Goal: Information Seeking & Learning: Learn about a topic

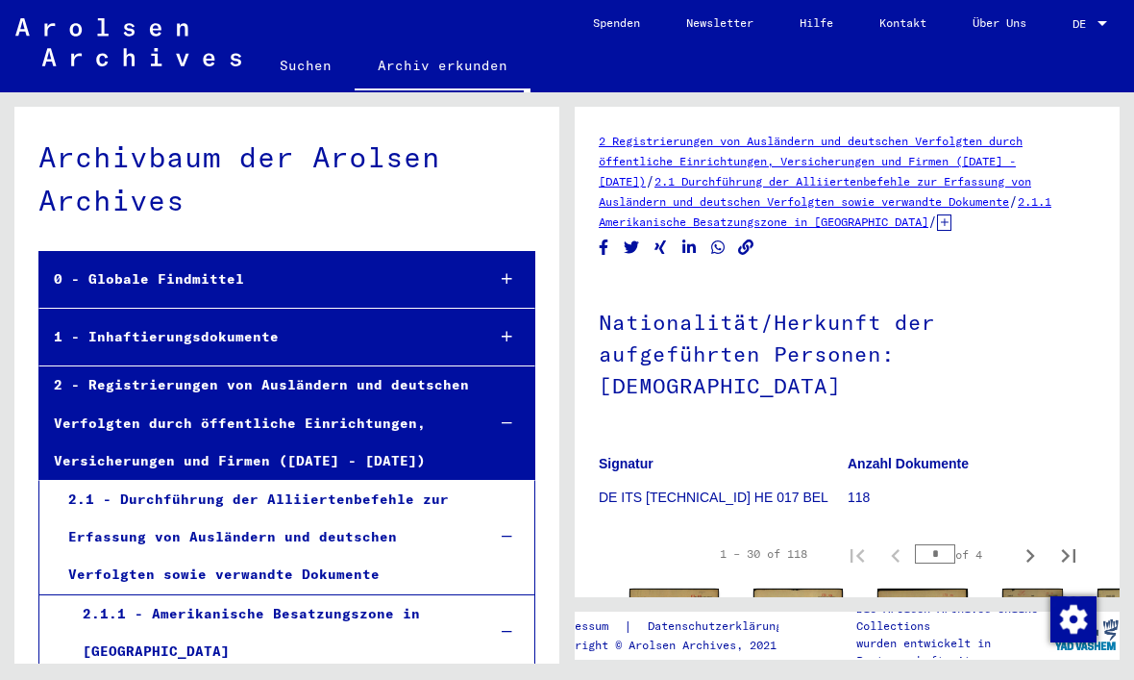
scroll to position [2074, 0]
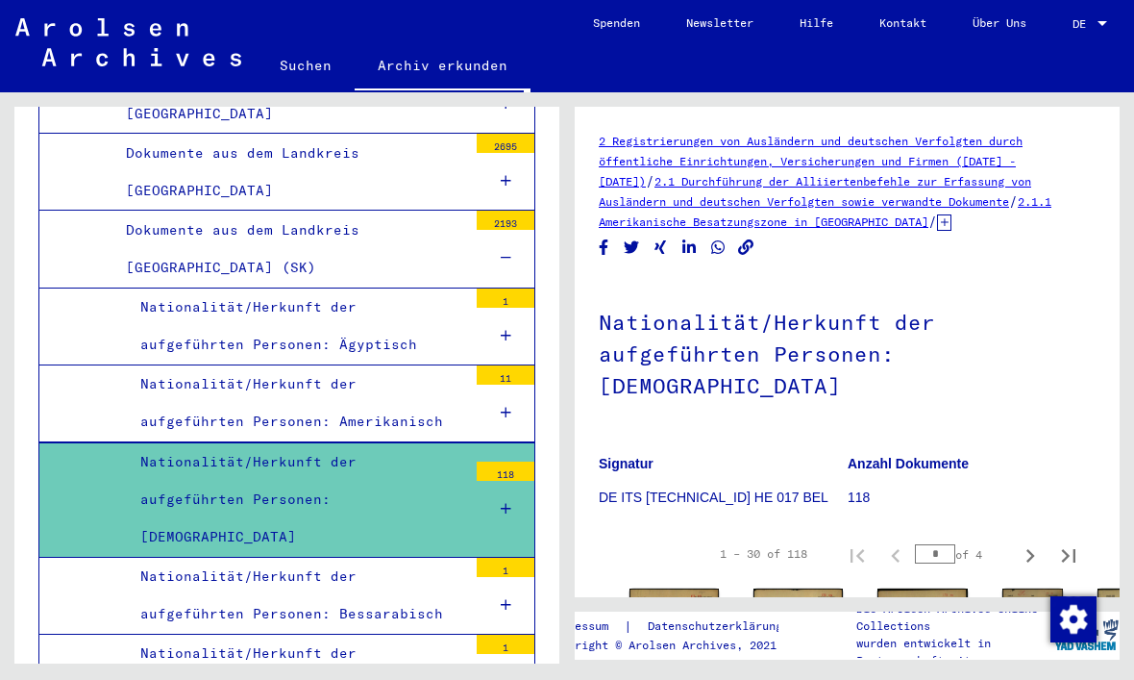
click at [651, 593] on img at bounding box center [674, 651] width 89 height 126
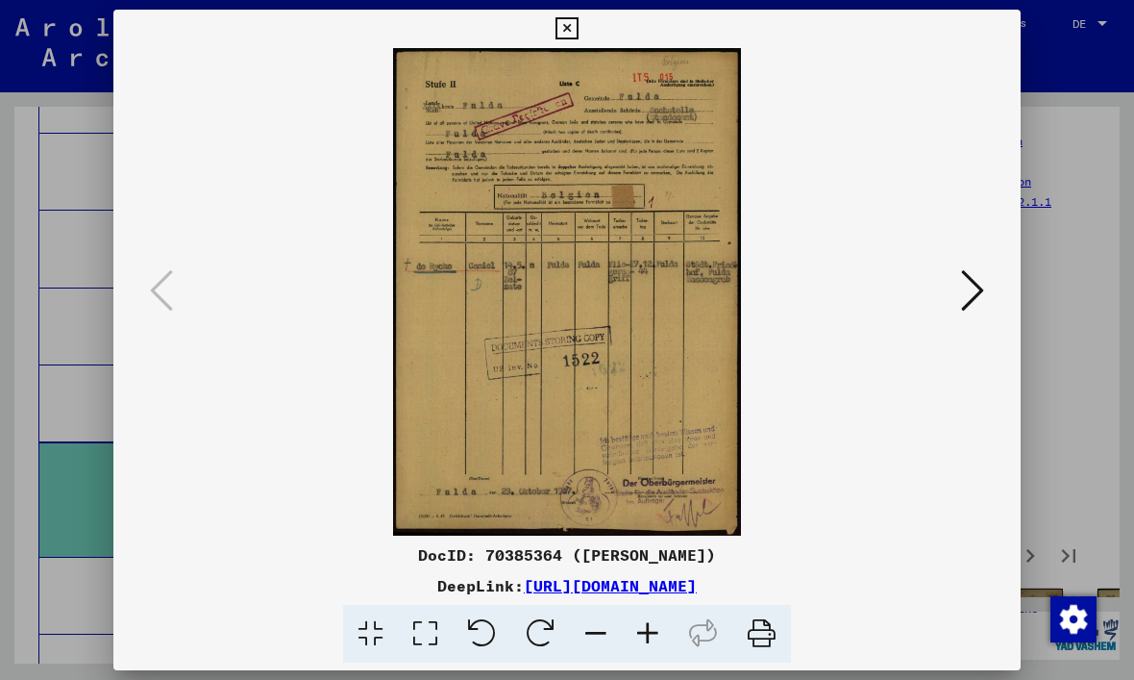
click at [578, 30] on icon at bounding box center [567, 28] width 22 height 23
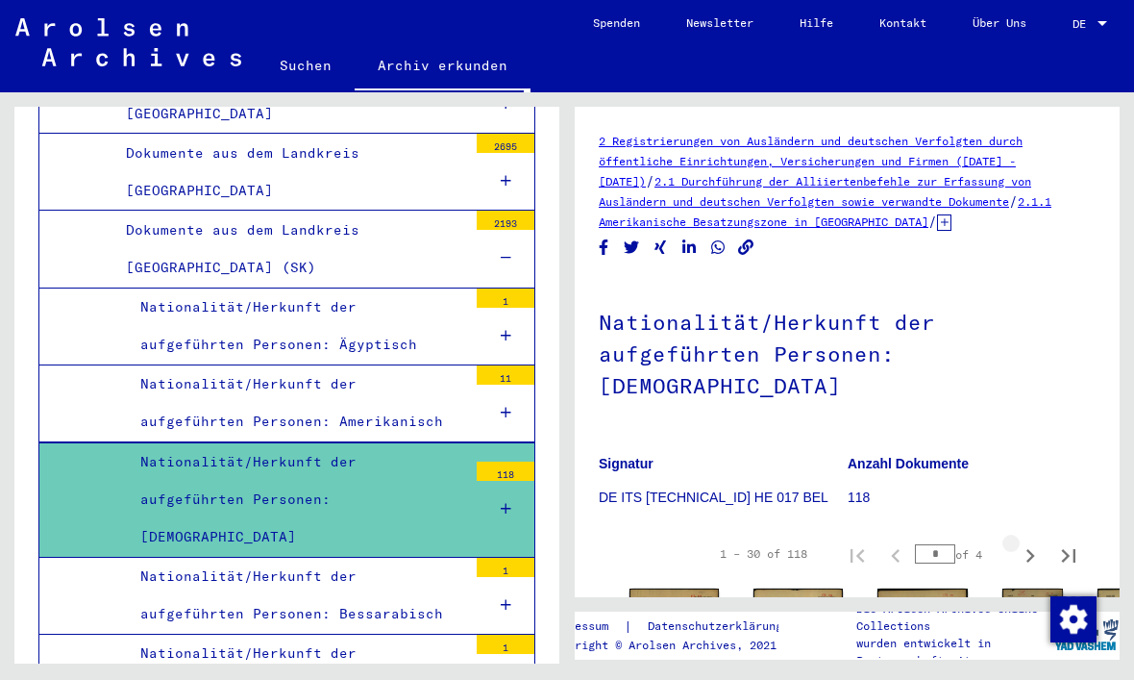
click at [1033, 542] on icon "Next page" at bounding box center [1030, 555] width 27 height 27
type input "*"
click at [1036, 542] on icon "Next page" at bounding box center [1030, 555] width 27 height 27
type input "*"
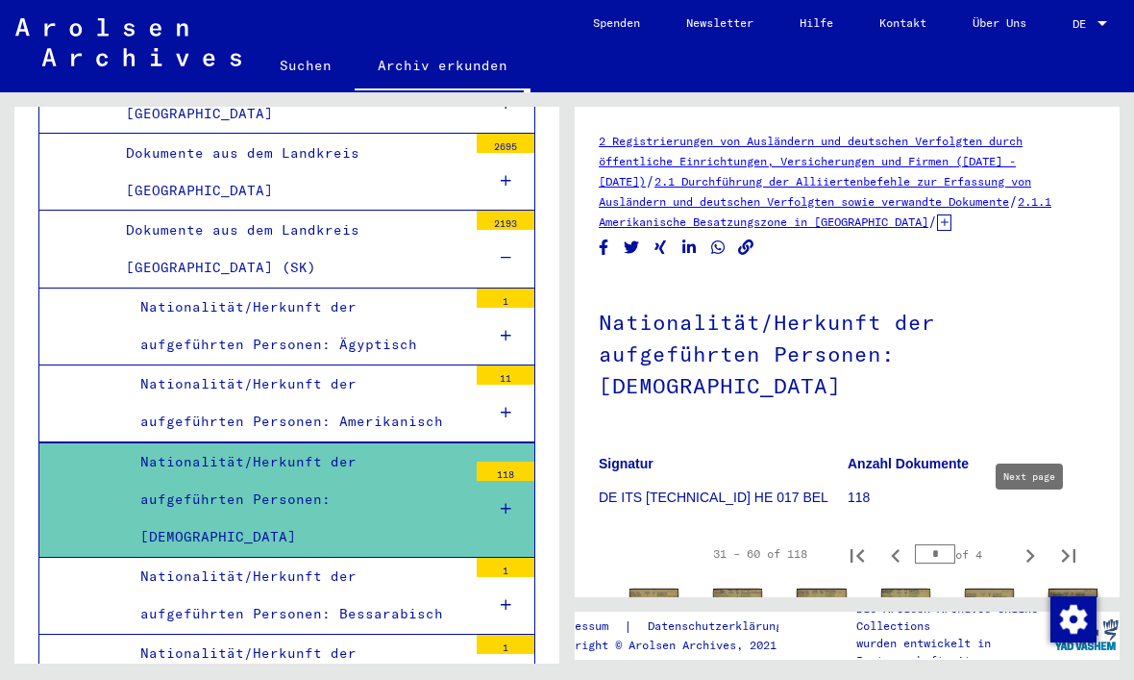
type input "*"
click at [657, 588] on img at bounding box center [654, 605] width 49 height 35
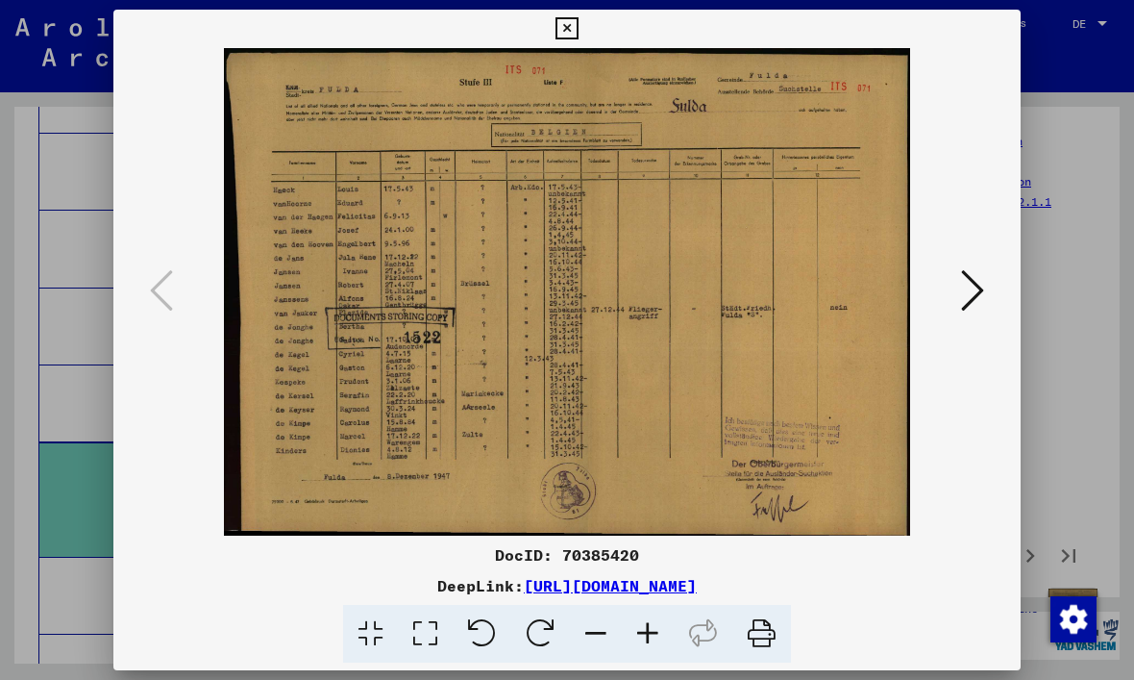
click at [980, 288] on icon at bounding box center [972, 290] width 23 height 46
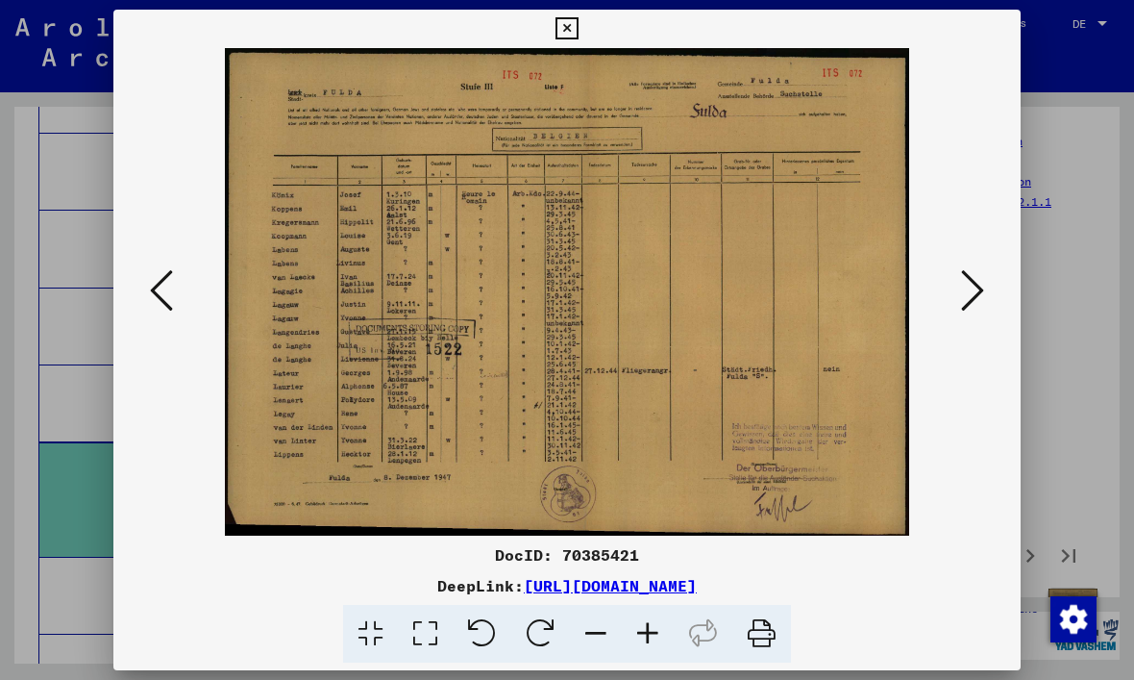
click at [983, 285] on icon at bounding box center [972, 290] width 23 height 46
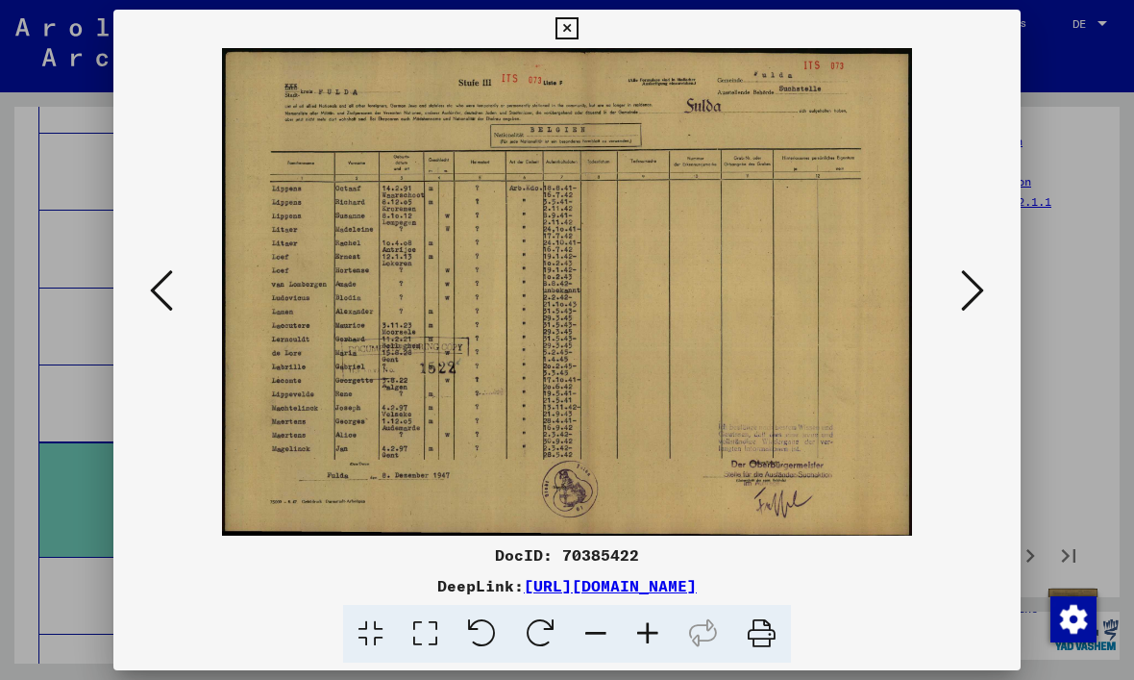
click at [980, 298] on icon at bounding box center [972, 290] width 23 height 46
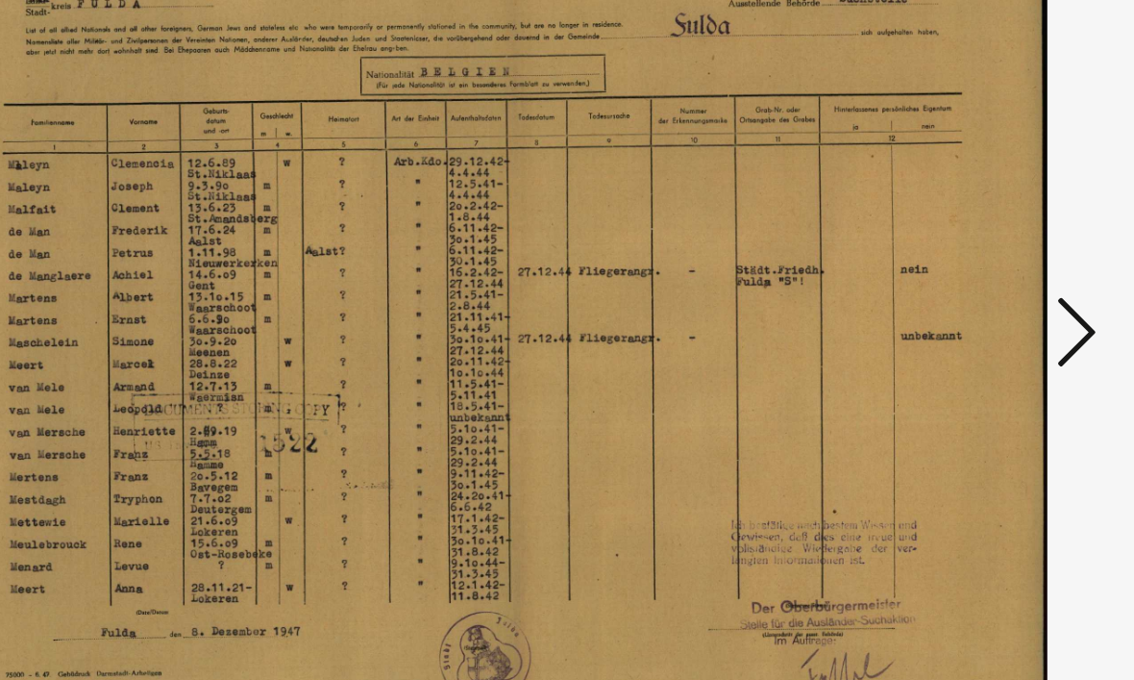
click at [961, 267] on icon at bounding box center [972, 290] width 23 height 46
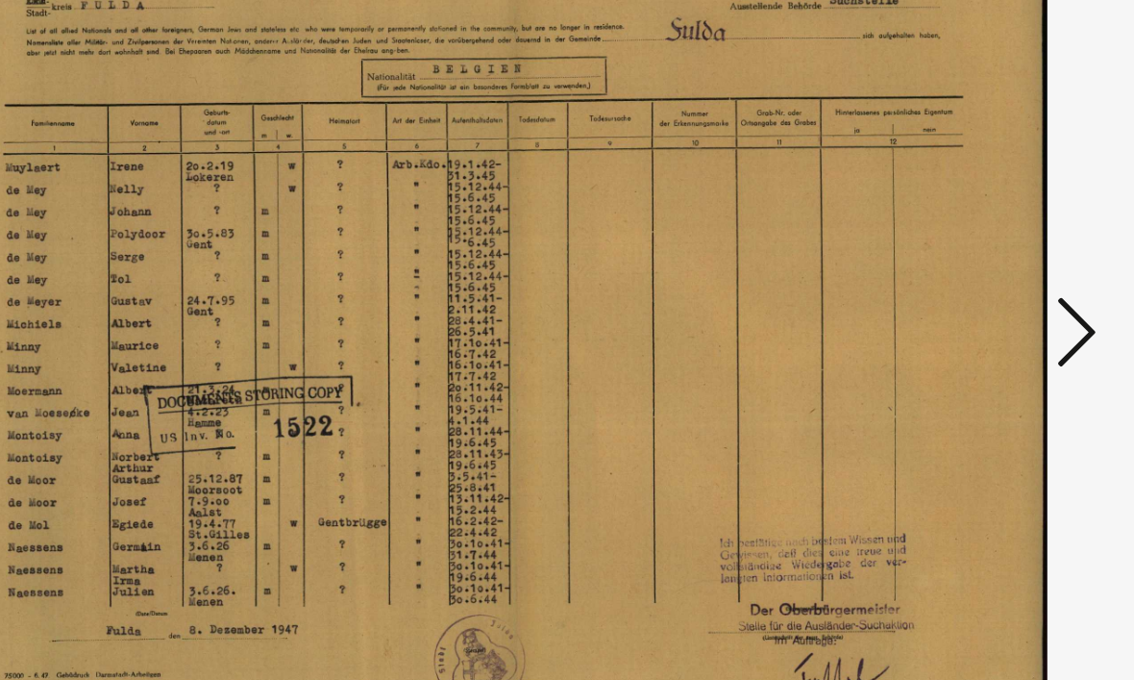
click at [961, 267] on icon at bounding box center [972, 290] width 23 height 46
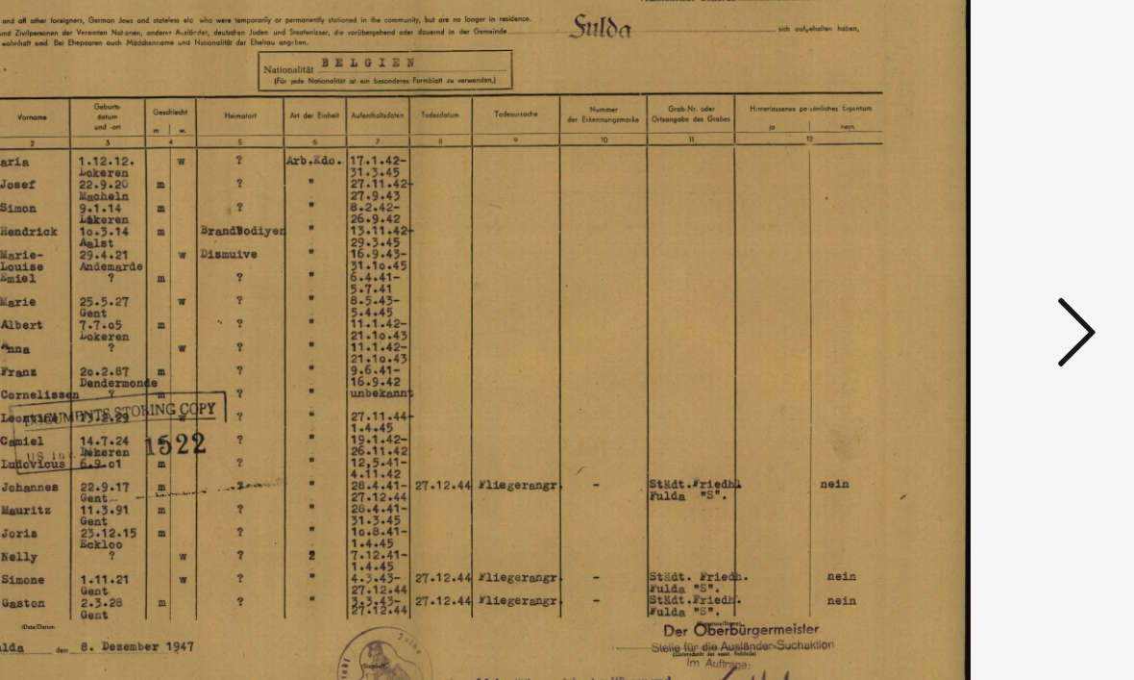
click at [961, 267] on icon at bounding box center [972, 290] width 23 height 46
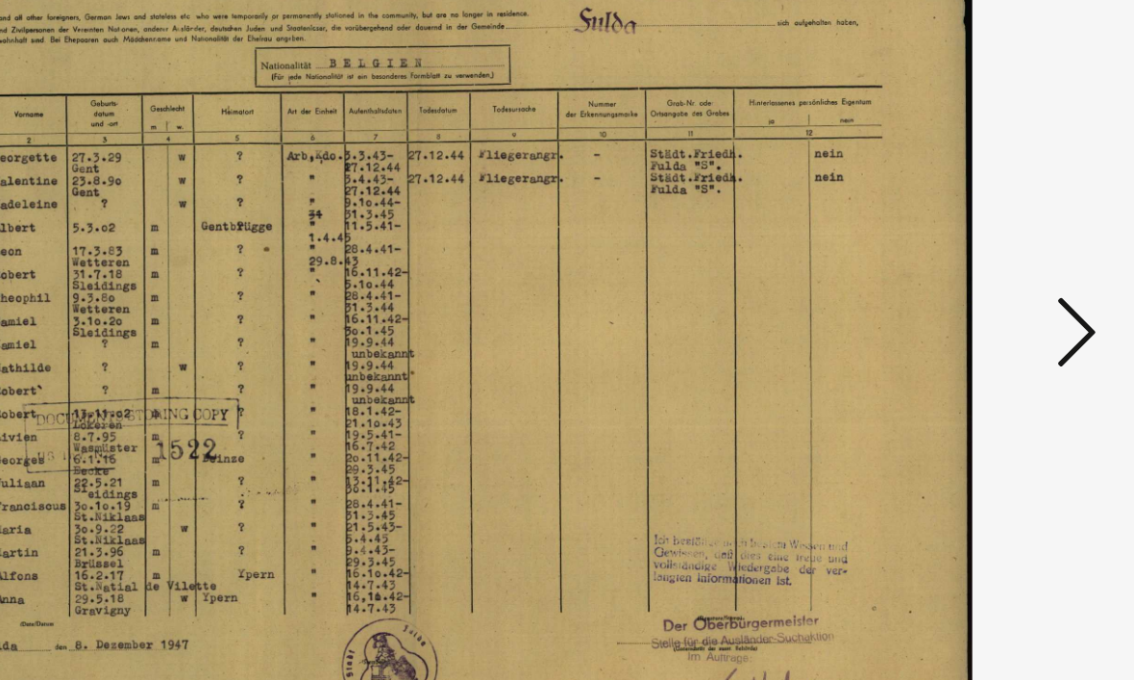
click at [961, 267] on icon at bounding box center [972, 290] width 23 height 46
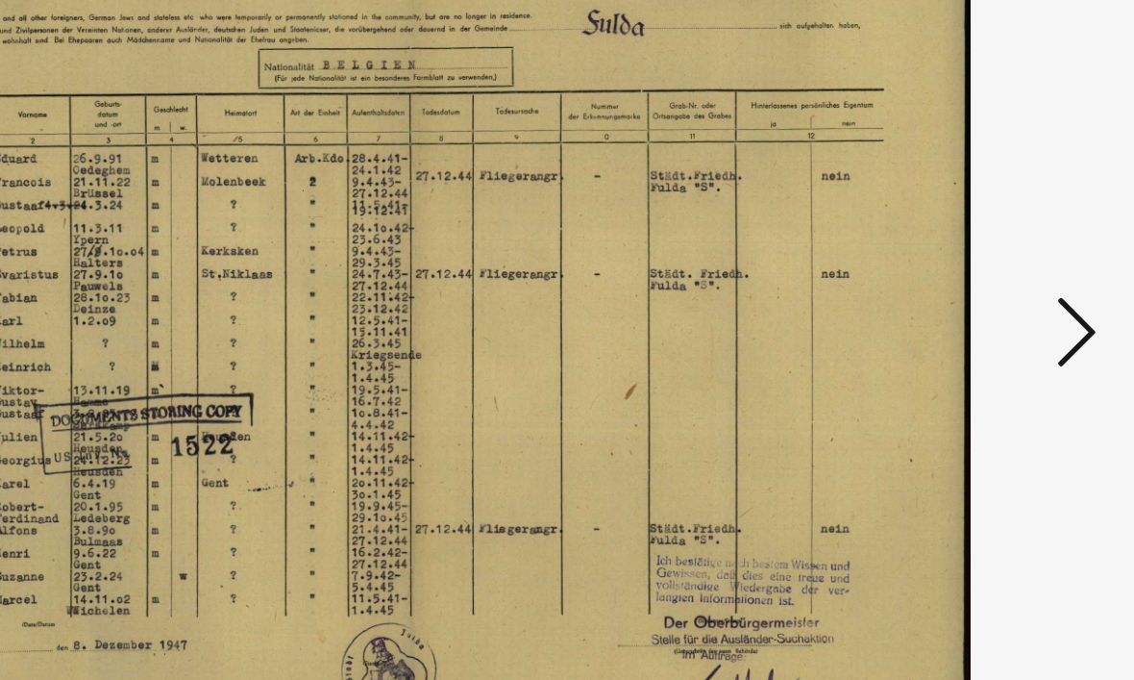
click at [961, 267] on icon at bounding box center [972, 290] width 23 height 46
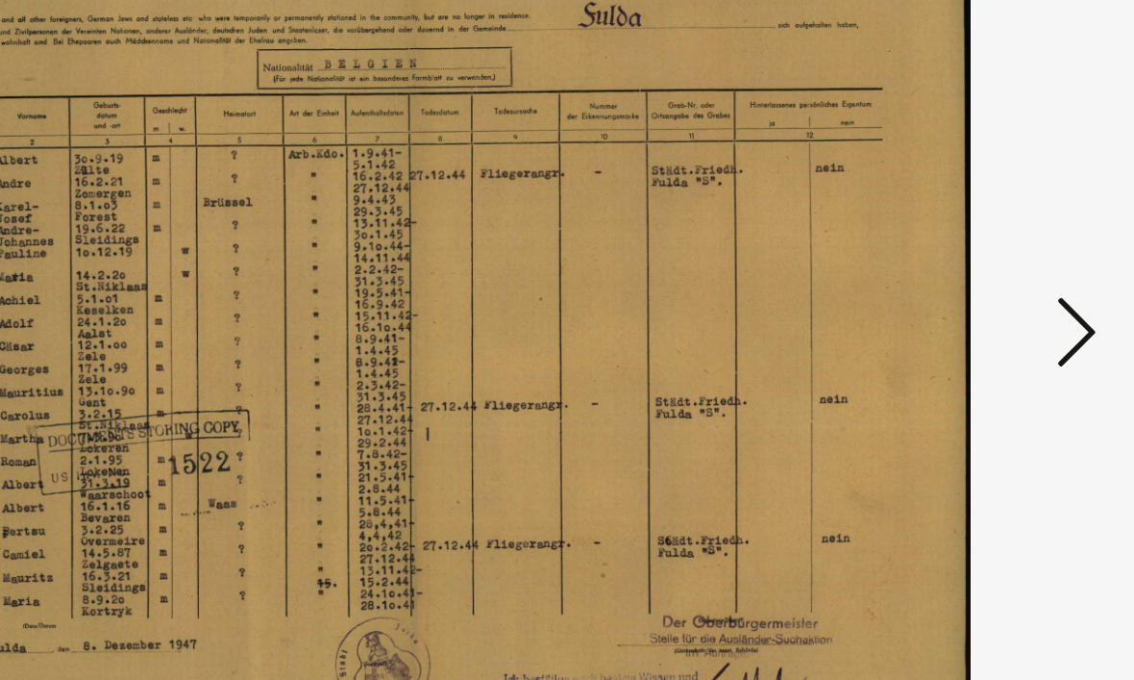
click at [961, 267] on icon at bounding box center [972, 290] width 23 height 46
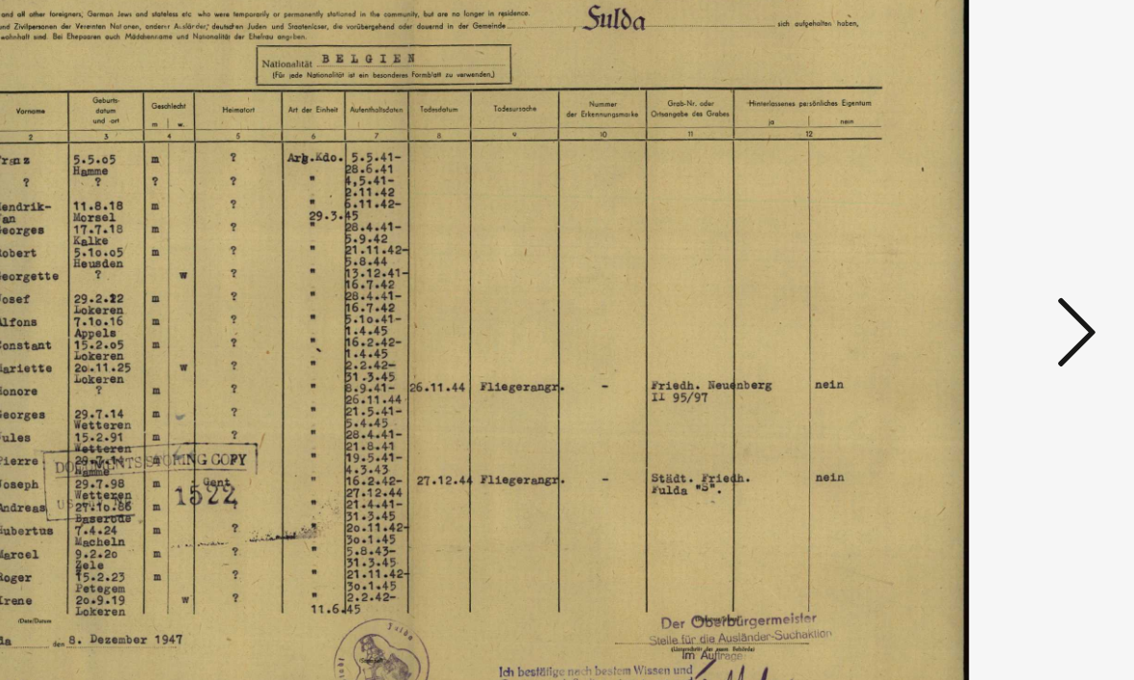
click at [961, 267] on icon at bounding box center [972, 290] width 23 height 46
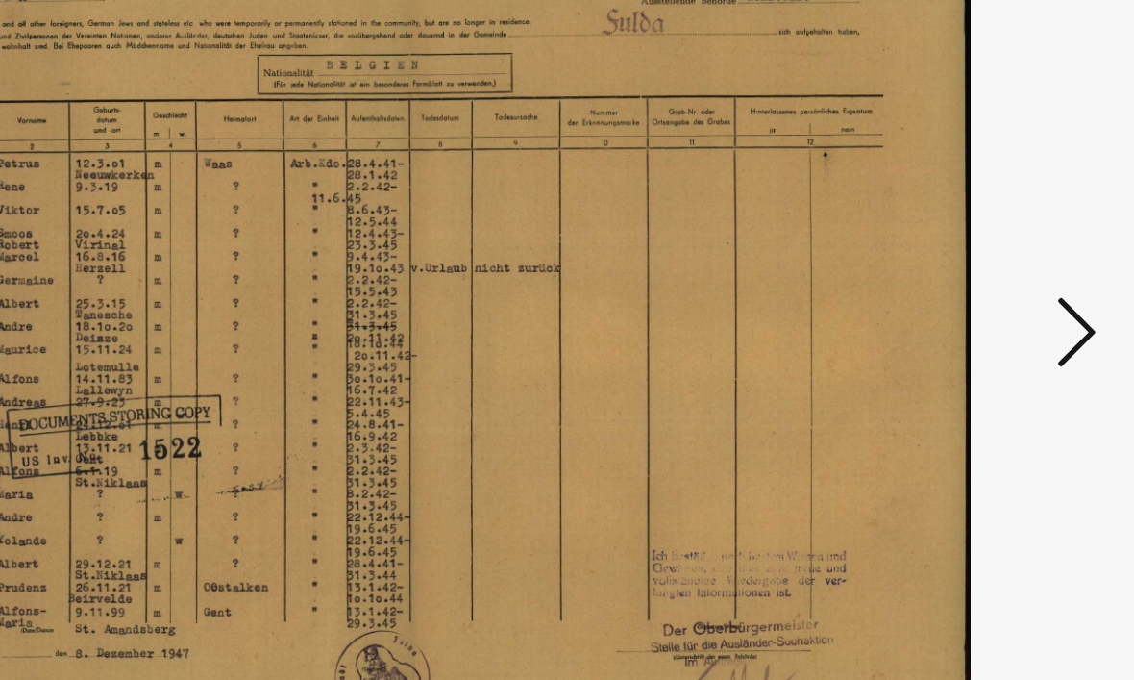
click at [961, 267] on icon at bounding box center [972, 290] width 23 height 46
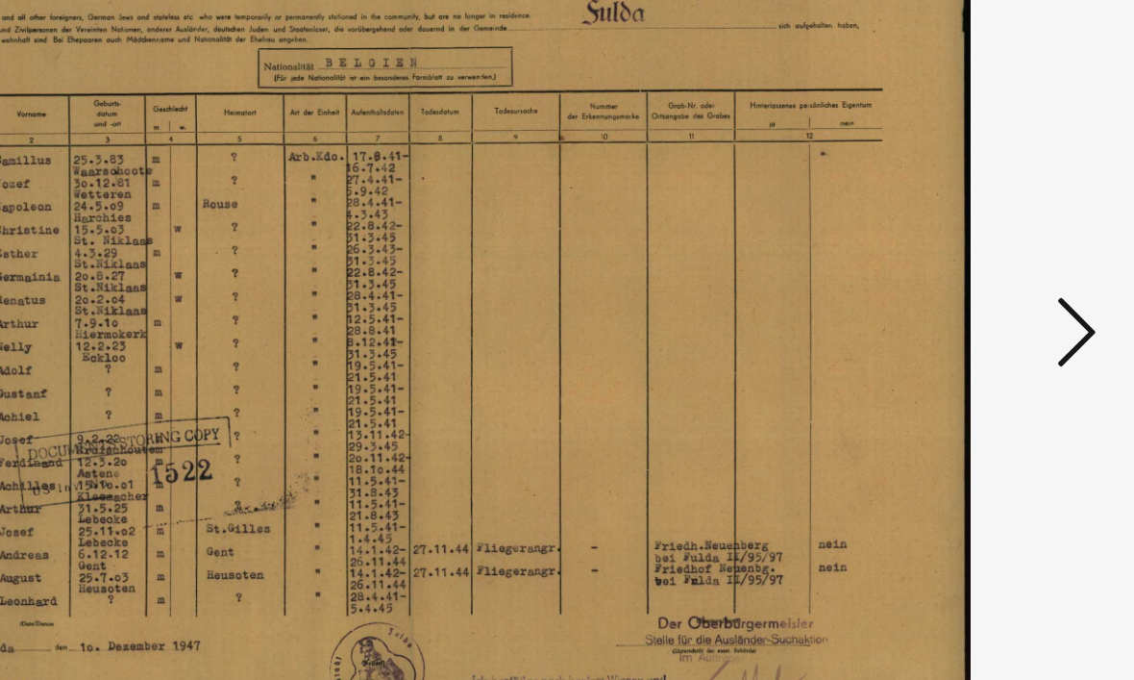
click at [961, 267] on icon at bounding box center [972, 290] width 23 height 46
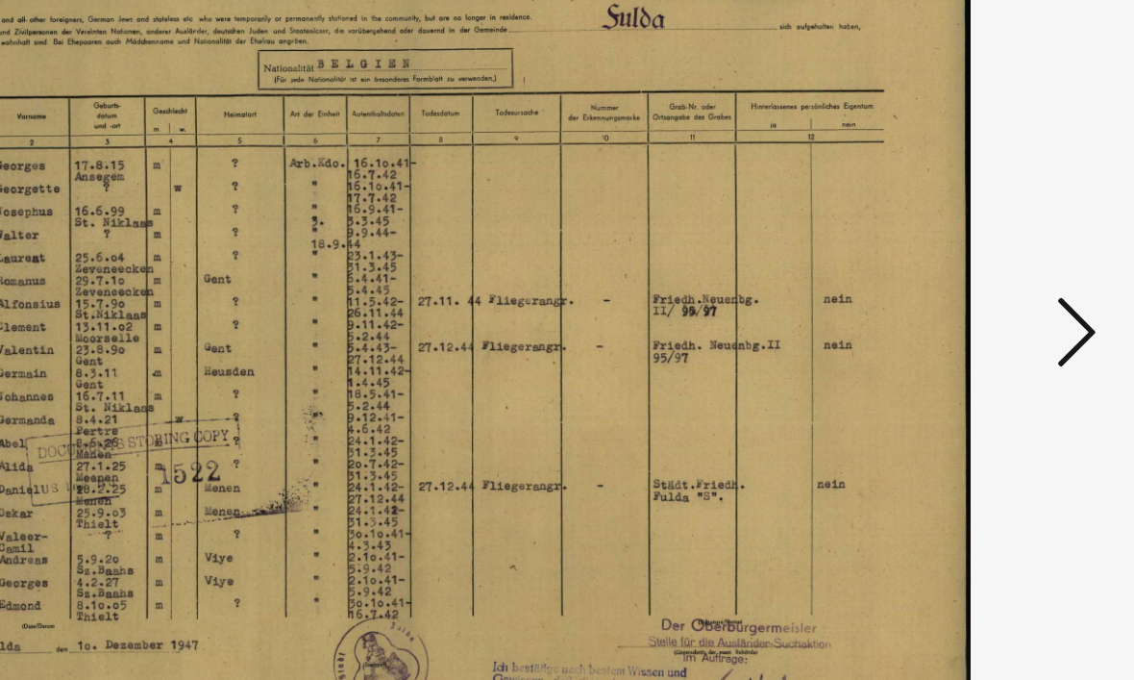
click at [961, 267] on icon at bounding box center [972, 290] width 23 height 46
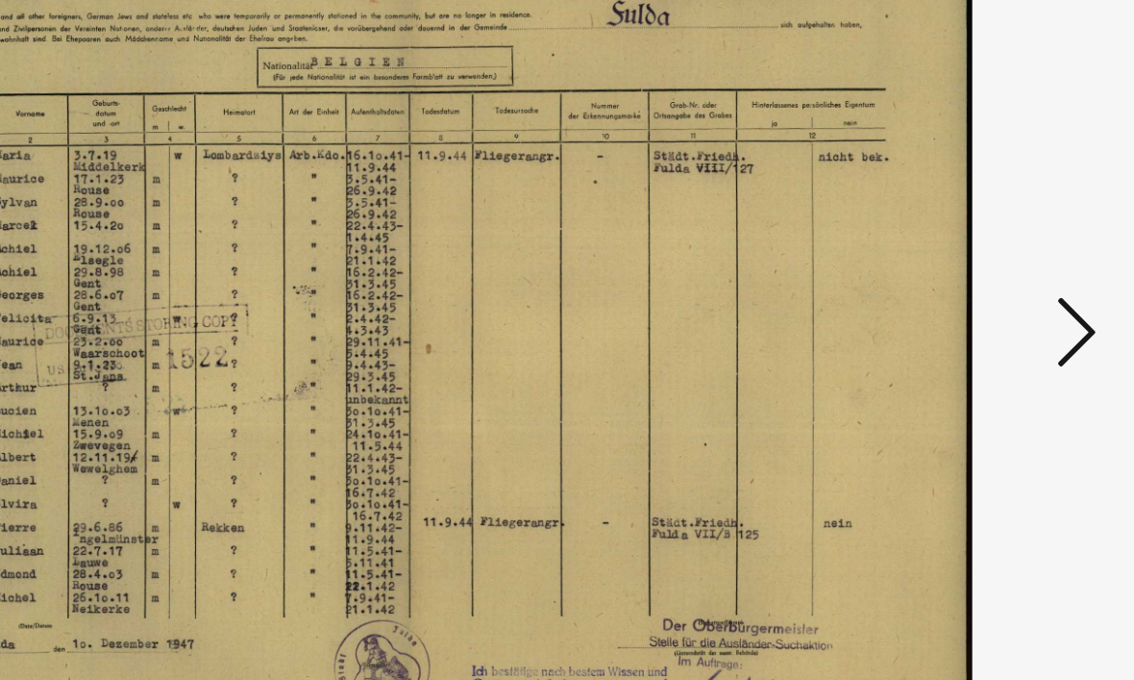
click at [961, 267] on icon at bounding box center [972, 290] width 23 height 46
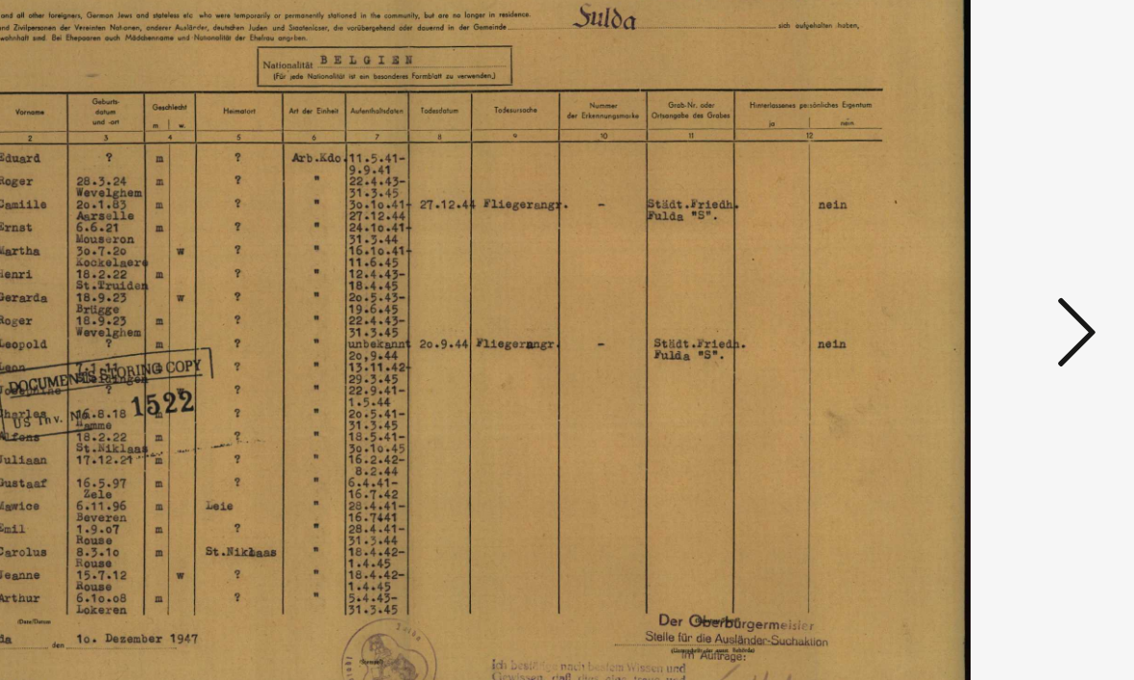
click at [961, 267] on icon at bounding box center [972, 290] width 23 height 46
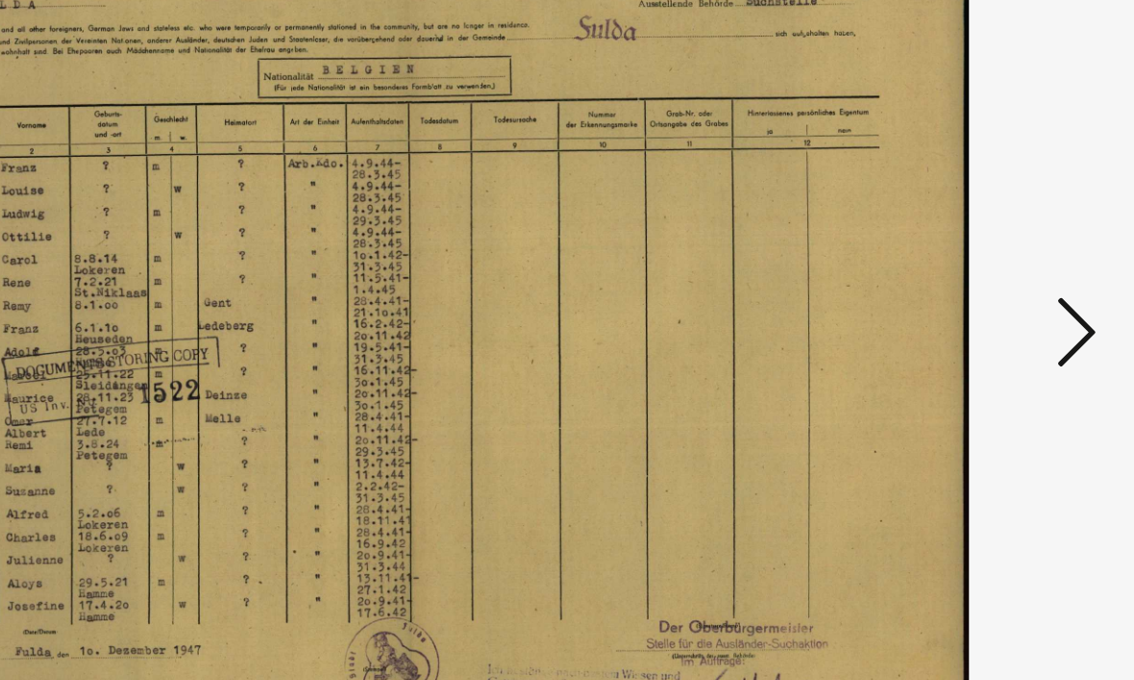
click at [961, 267] on icon at bounding box center [972, 290] width 23 height 46
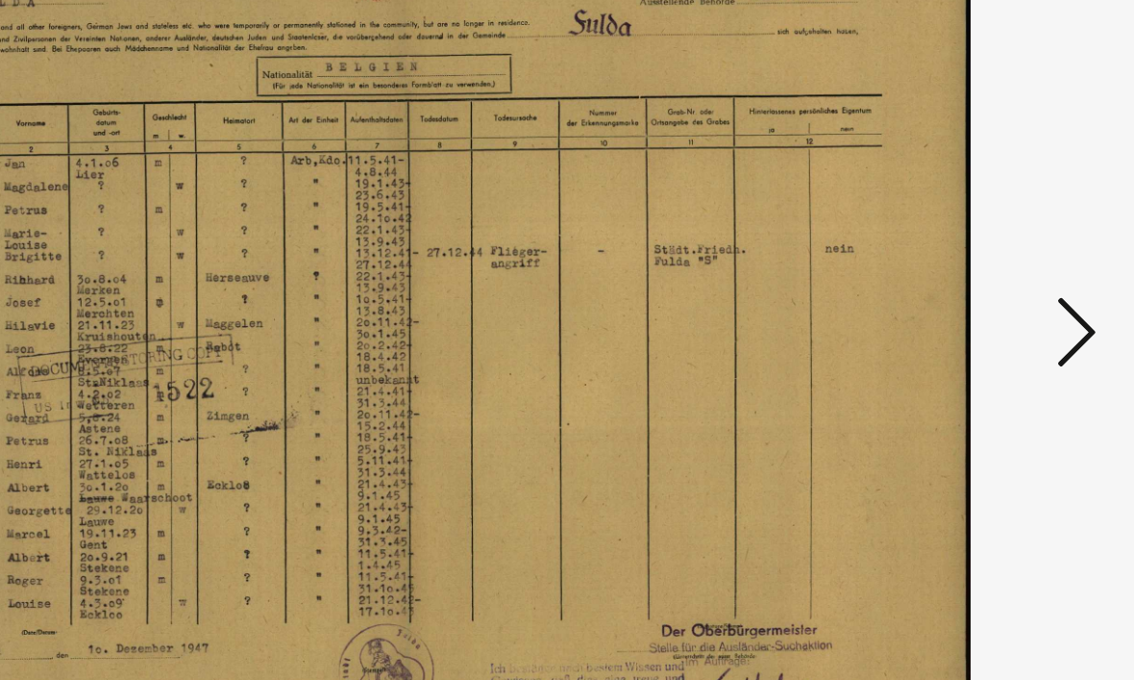
click at [961, 267] on icon at bounding box center [972, 290] width 23 height 46
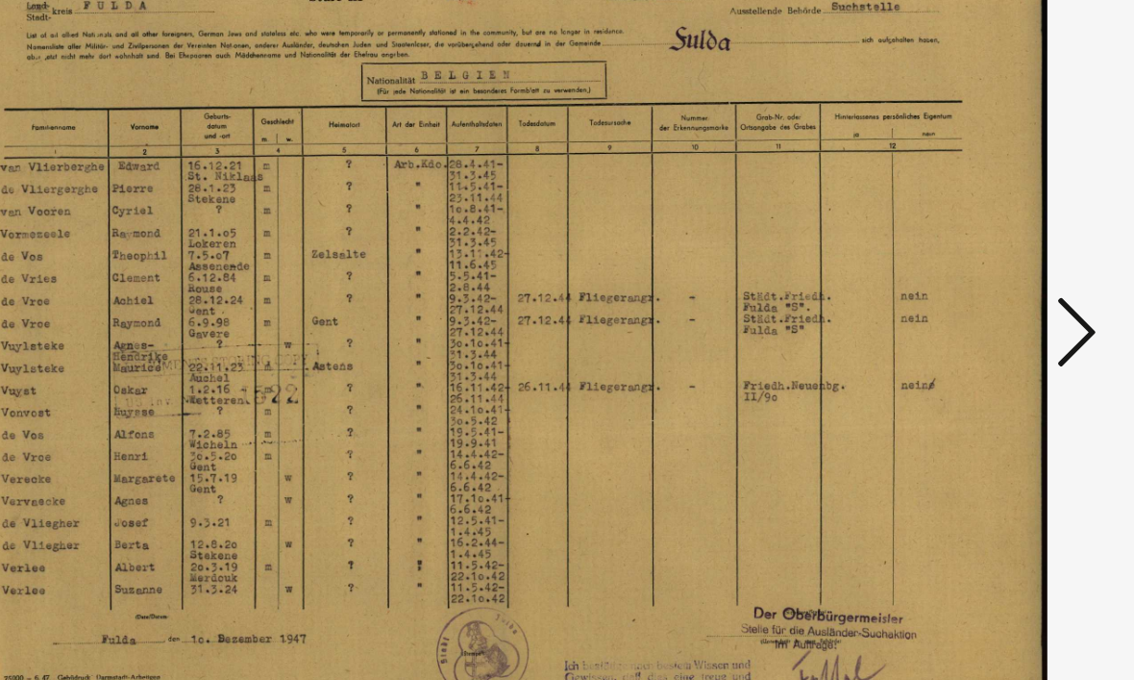
click at [961, 267] on icon at bounding box center [972, 290] width 23 height 46
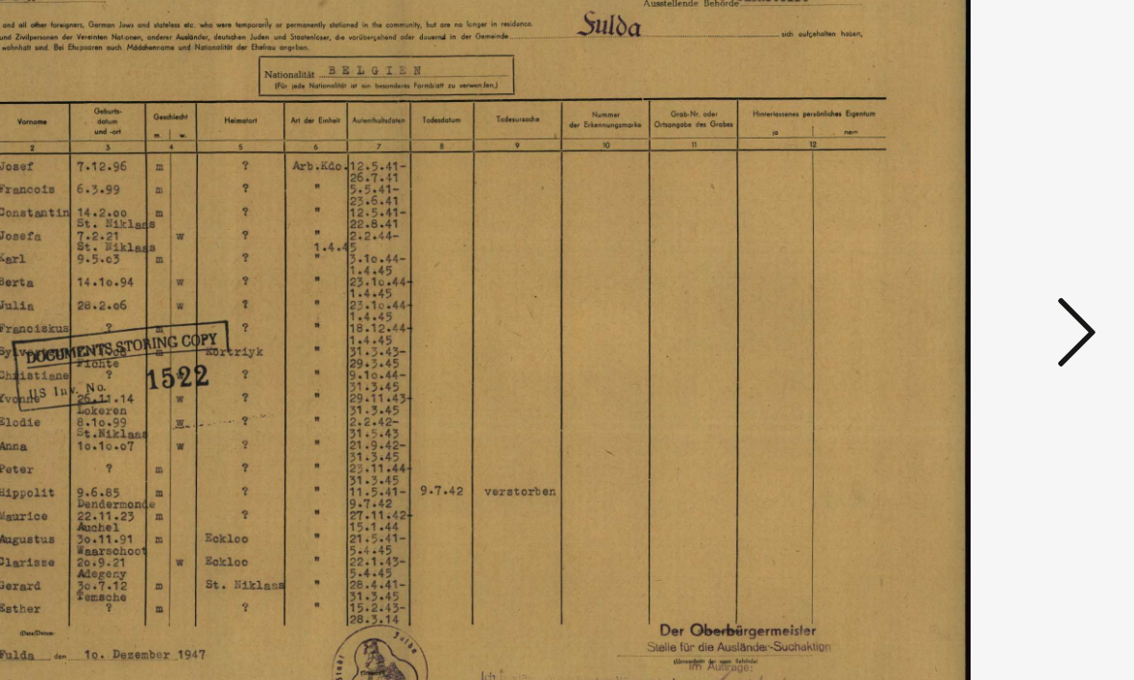
click at [961, 267] on icon at bounding box center [972, 290] width 23 height 46
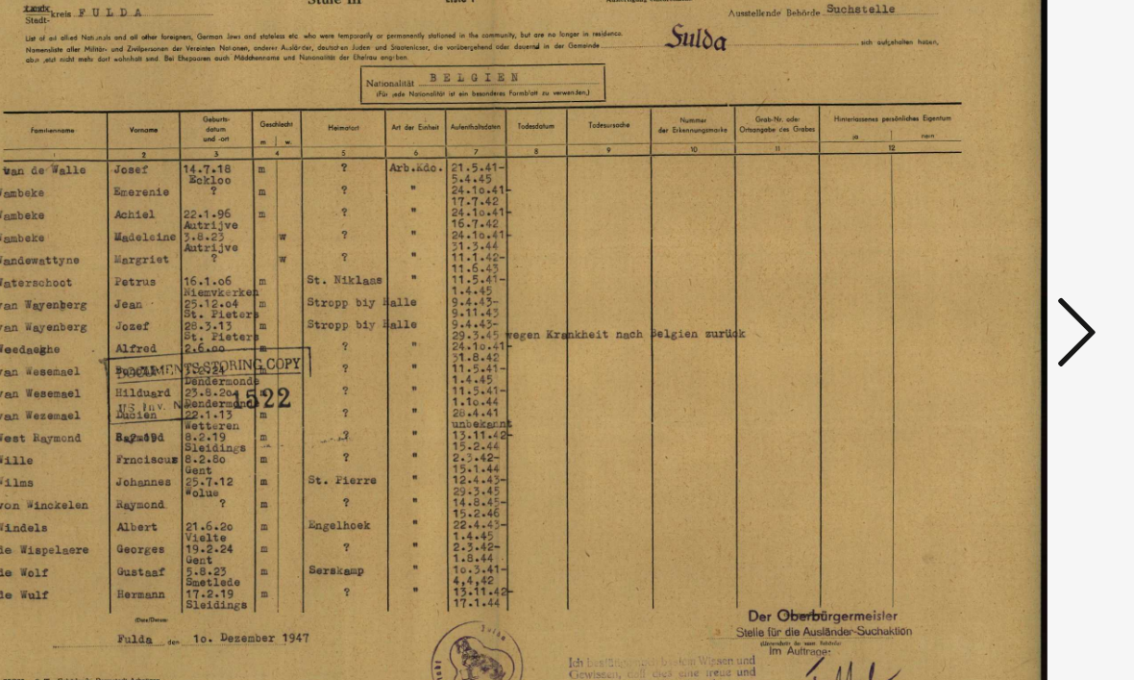
click at [961, 267] on icon at bounding box center [972, 290] width 23 height 46
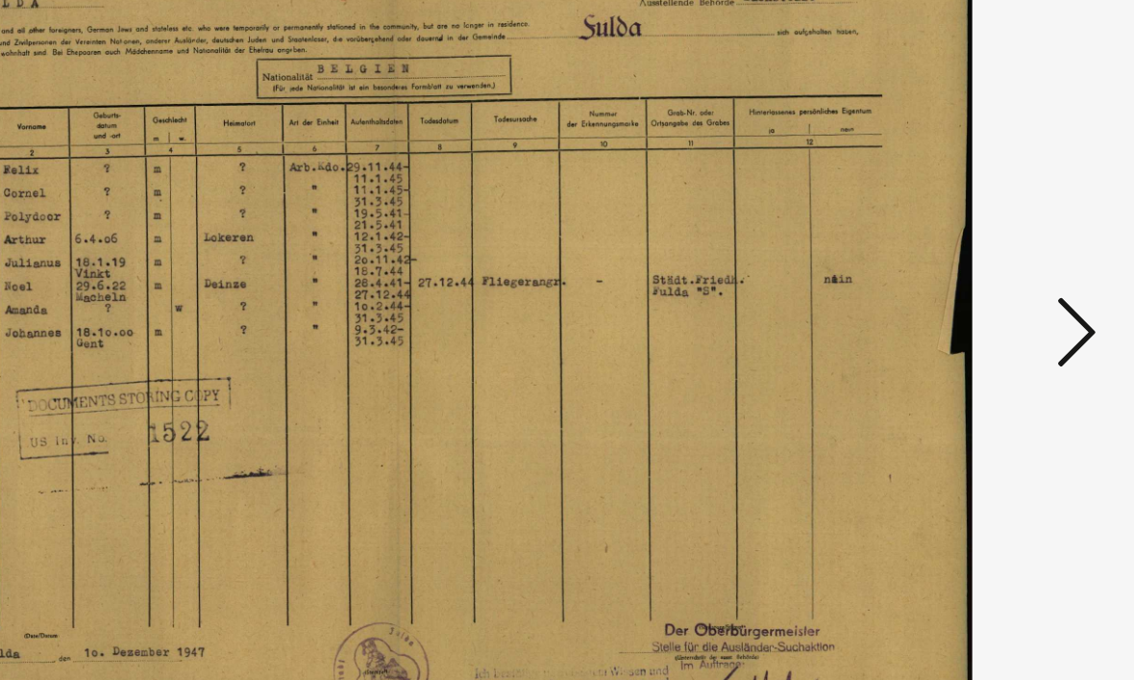
click at [961, 267] on icon at bounding box center [972, 290] width 23 height 46
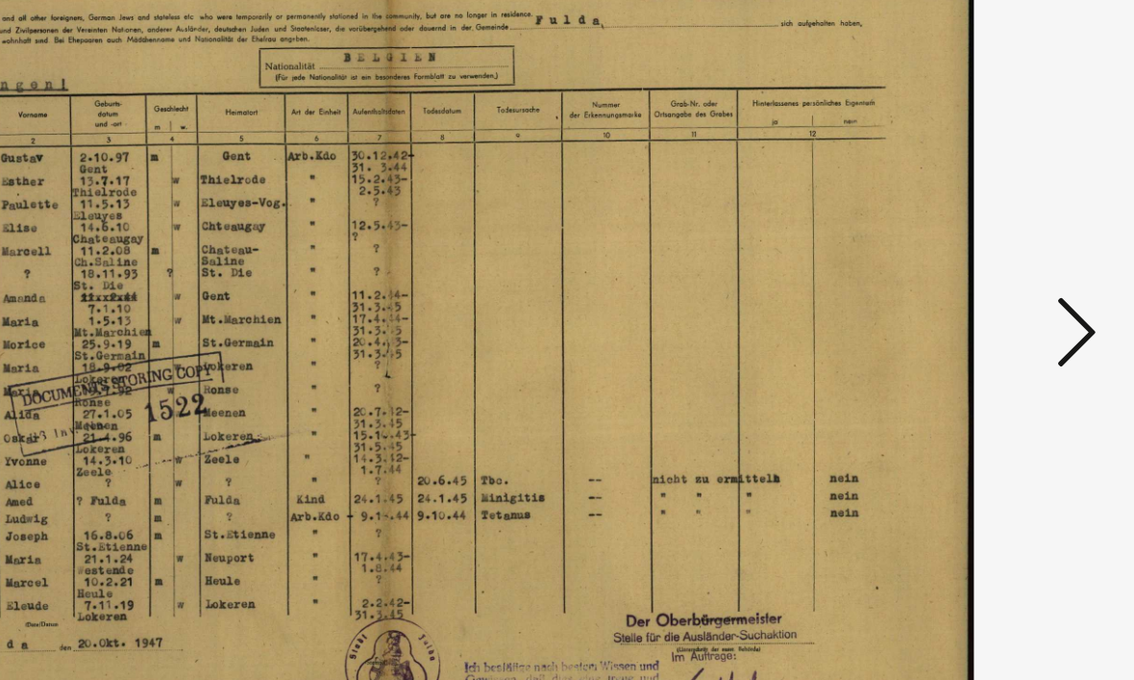
click at [961, 267] on icon at bounding box center [972, 290] width 23 height 46
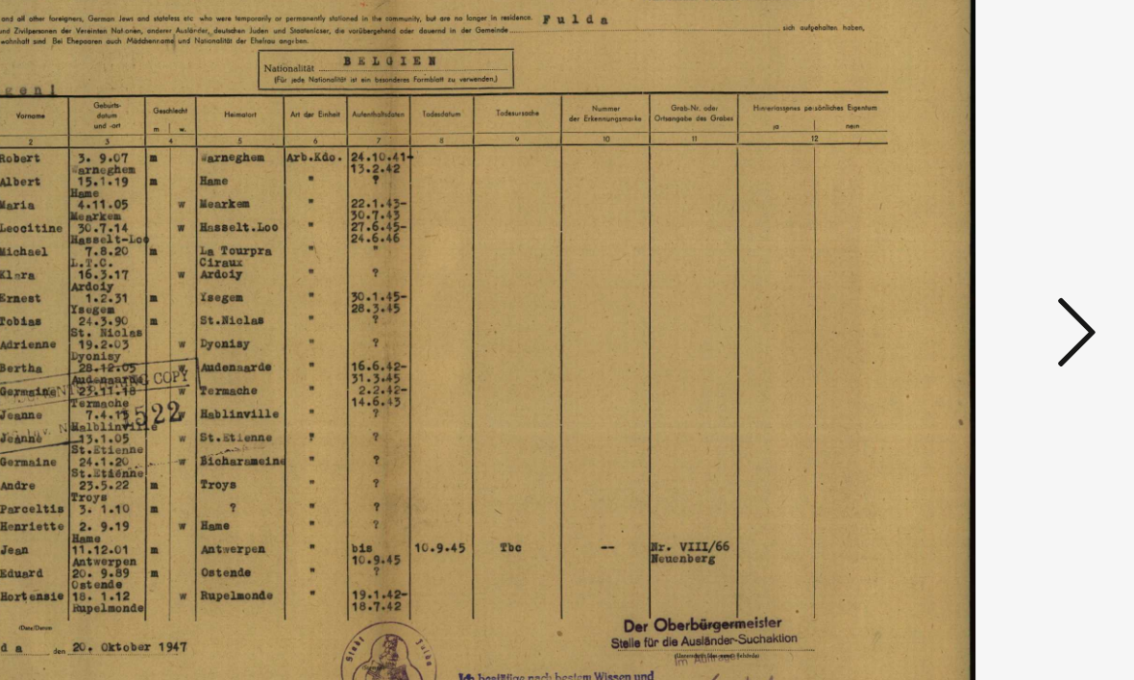
click at [961, 267] on icon at bounding box center [972, 290] width 23 height 46
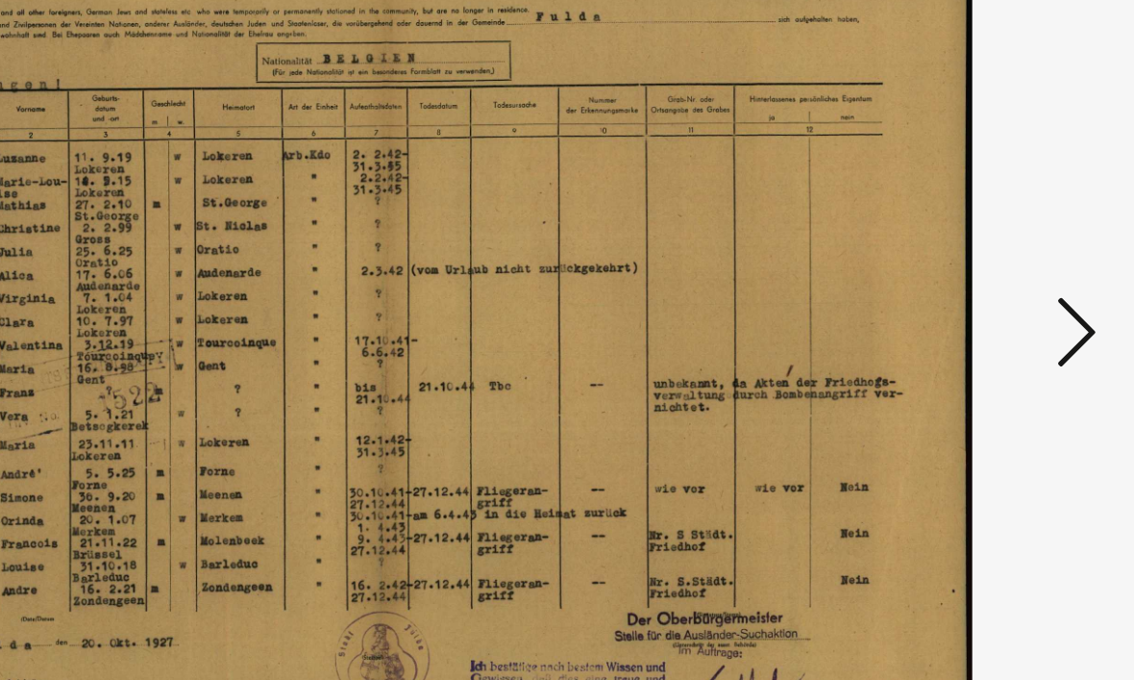
click at [961, 267] on icon at bounding box center [972, 290] width 23 height 46
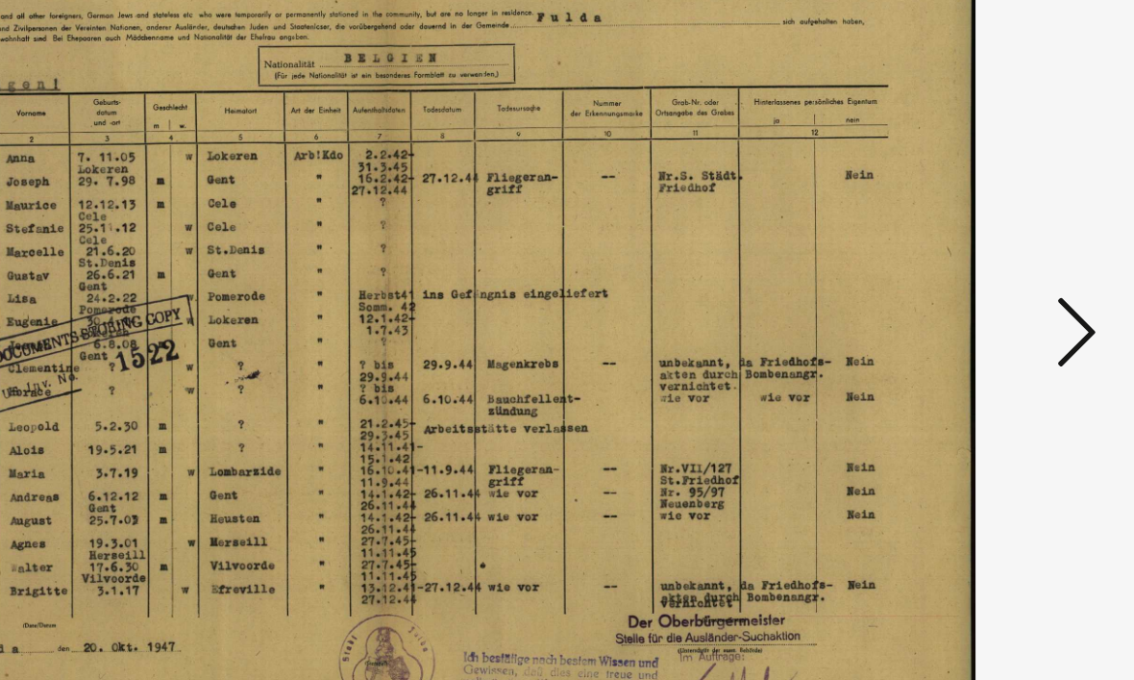
click at [961, 267] on icon at bounding box center [972, 290] width 23 height 46
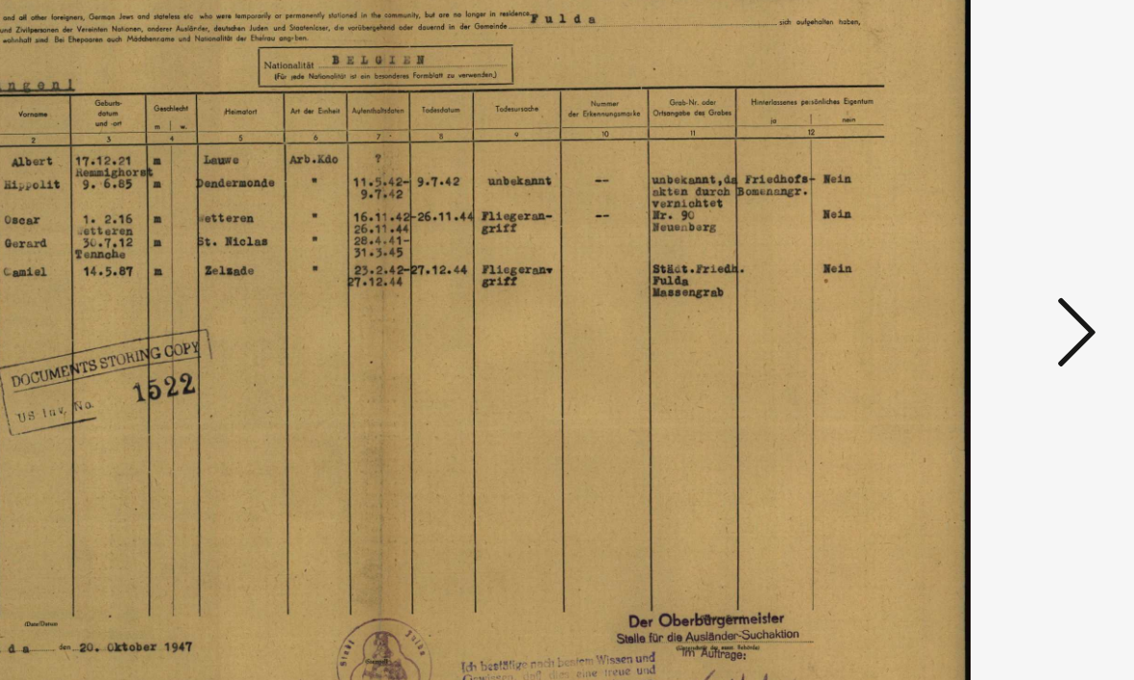
click at [961, 267] on icon at bounding box center [972, 290] width 23 height 46
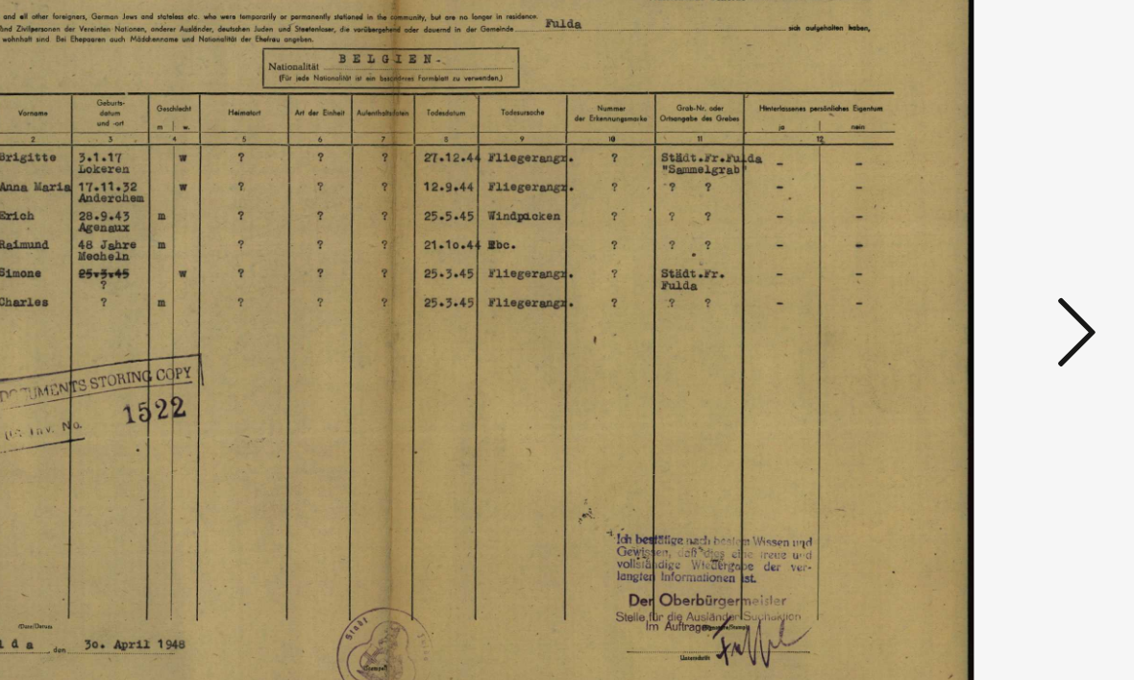
click at [961, 267] on icon at bounding box center [972, 290] width 23 height 46
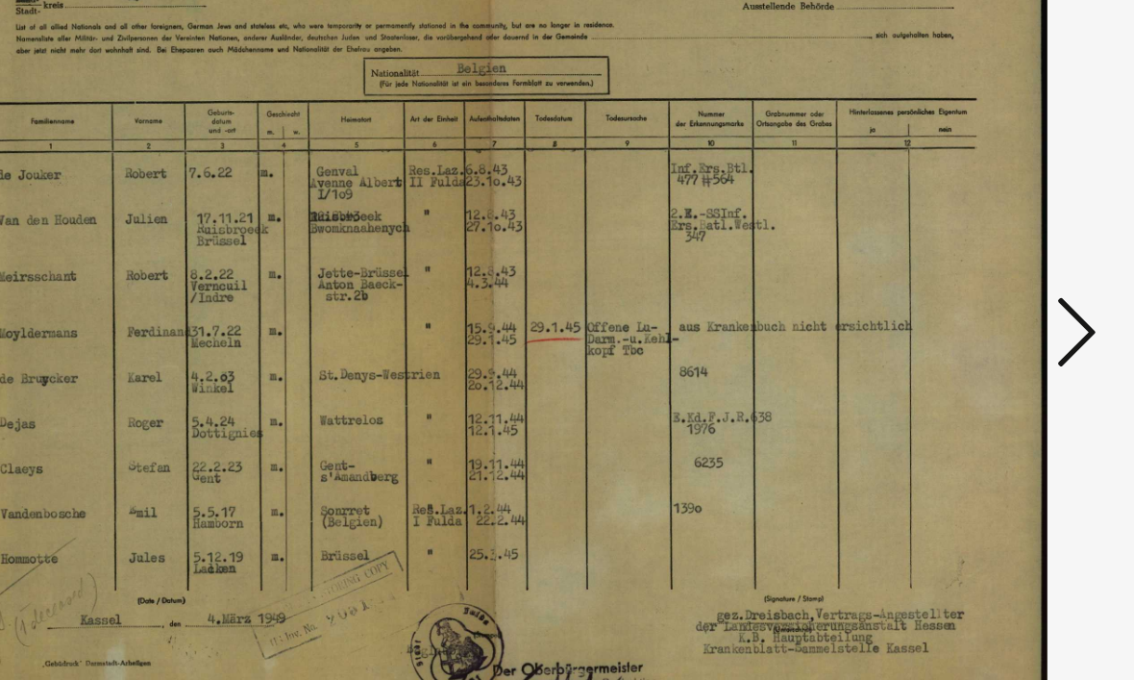
click at [955, 264] on button at bounding box center [972, 291] width 35 height 55
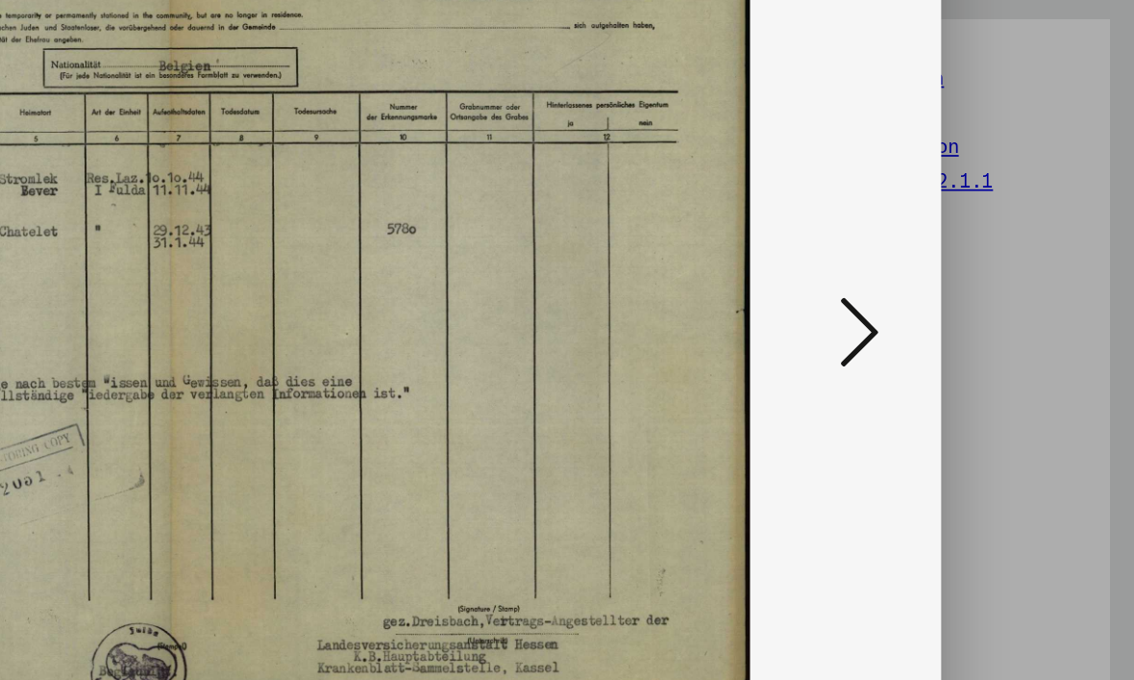
click at [961, 267] on icon at bounding box center [972, 290] width 23 height 46
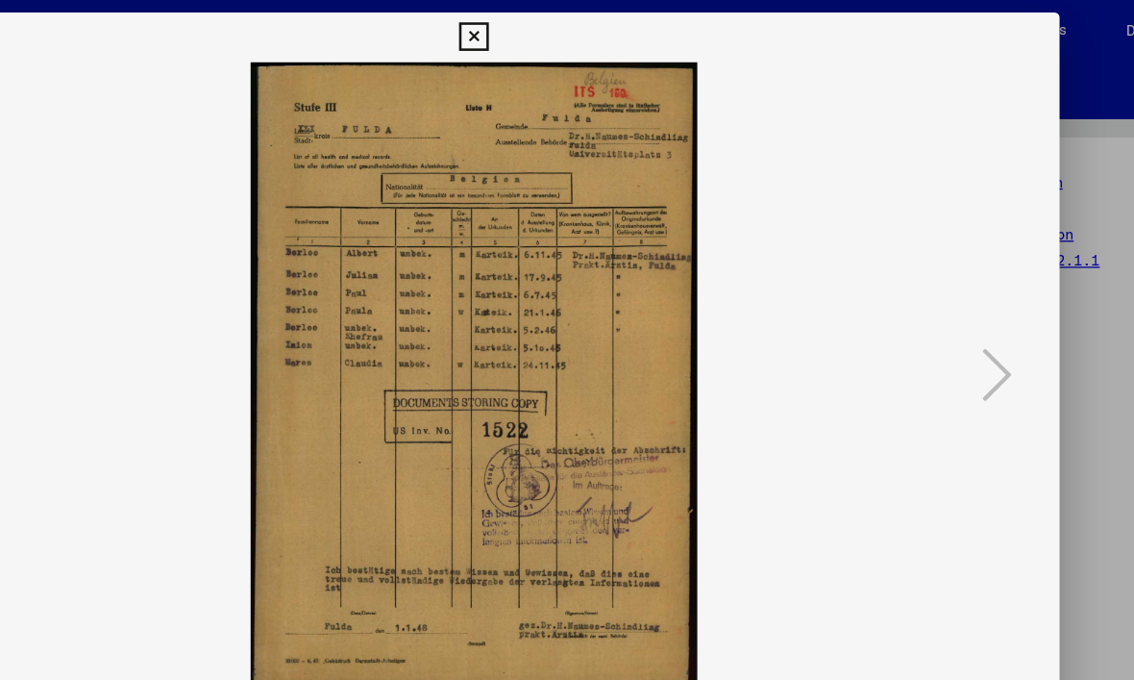
click at [578, 24] on icon at bounding box center [567, 28] width 22 height 23
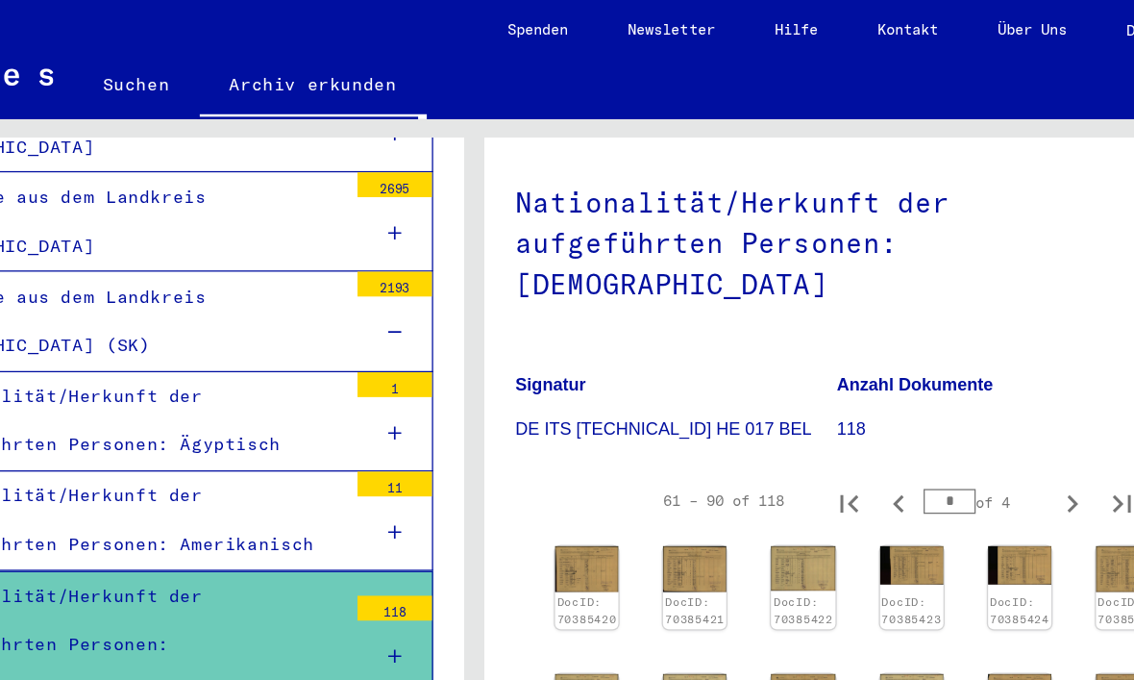
scroll to position [163, 0]
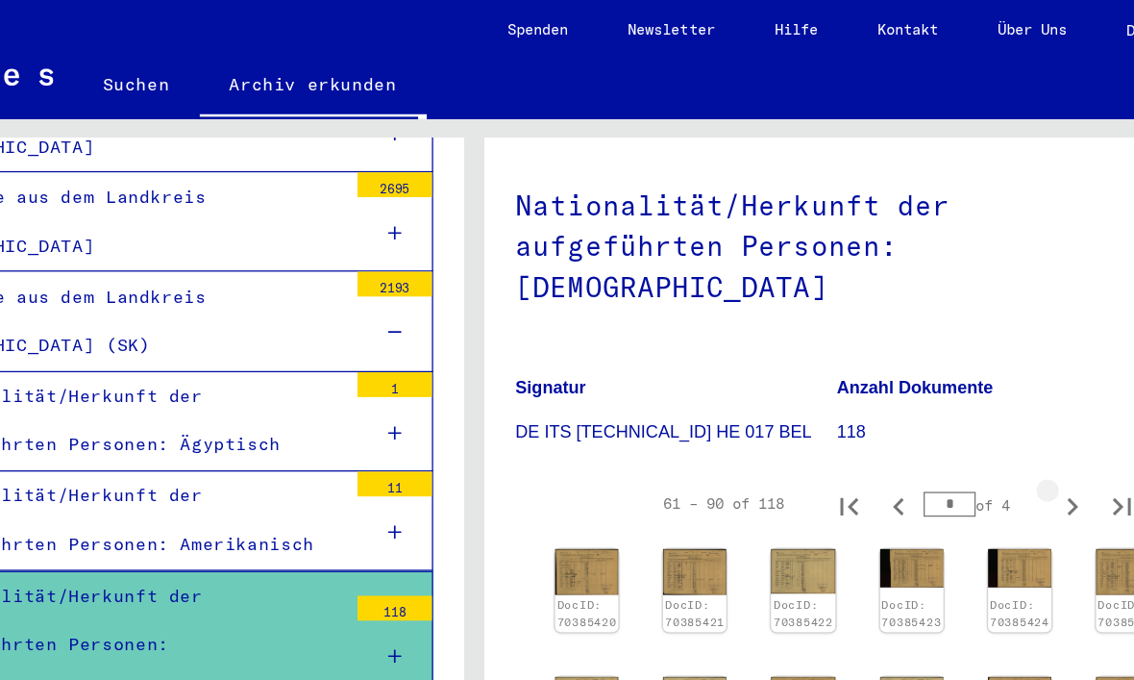
click at [1027, 385] on icon "Next page" at bounding box center [1031, 391] width 9 height 13
type input "*"
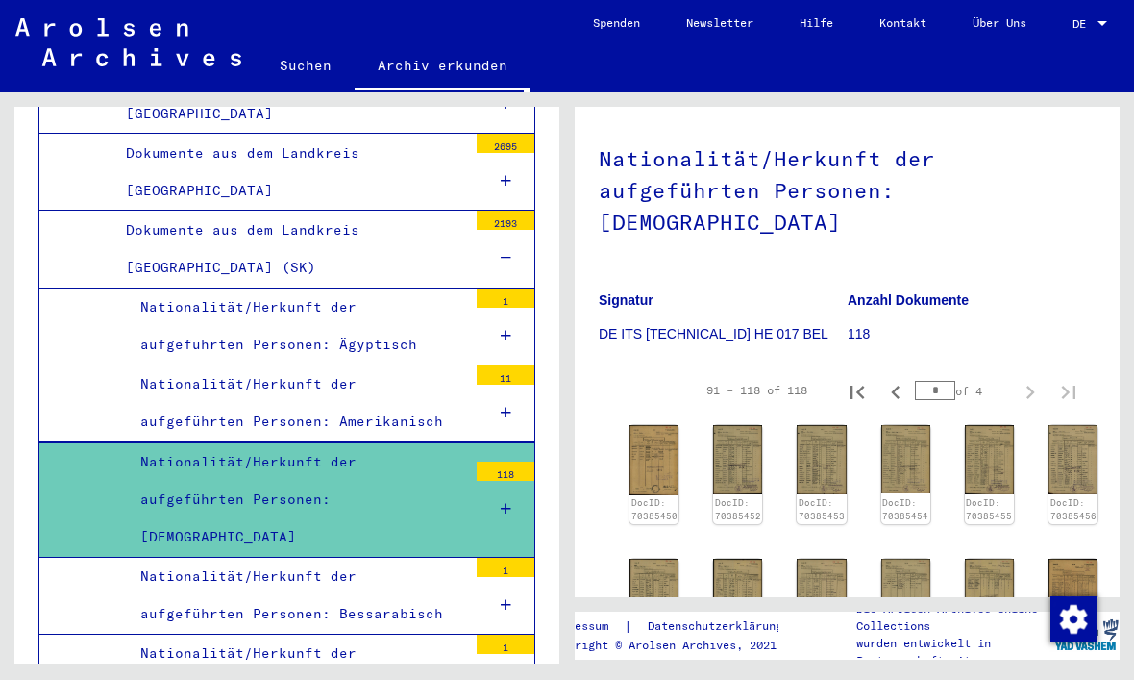
click at [657, 445] on img at bounding box center [654, 459] width 49 height 69
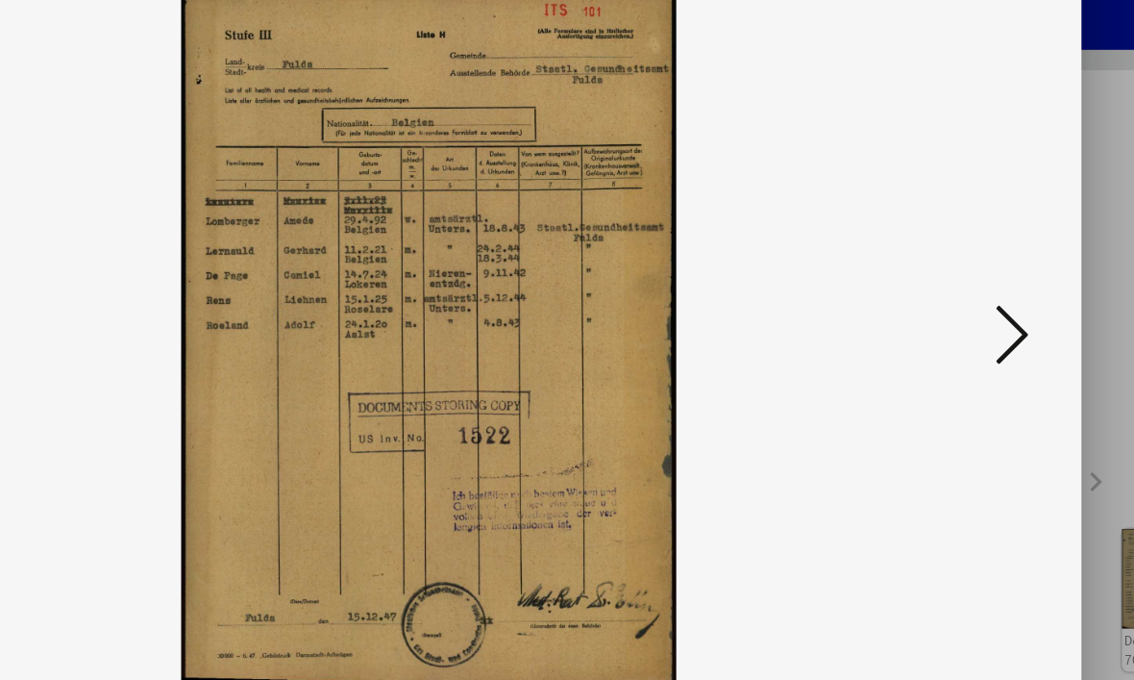
click at [955, 264] on button at bounding box center [972, 291] width 35 height 55
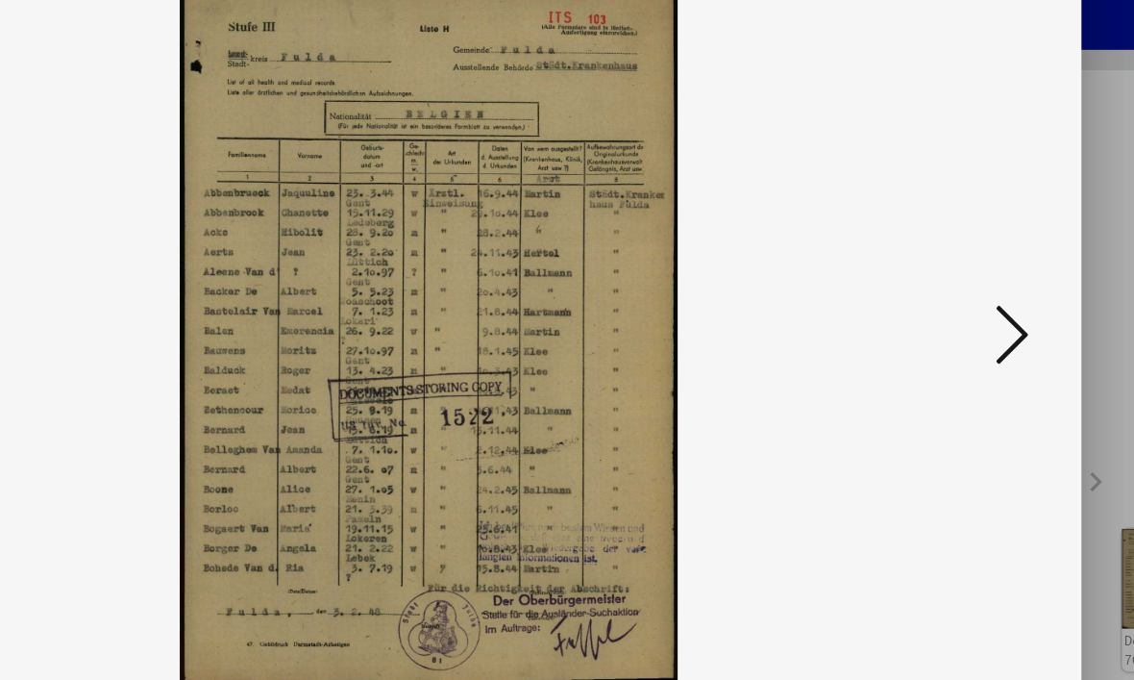
click at [961, 267] on icon at bounding box center [972, 290] width 23 height 46
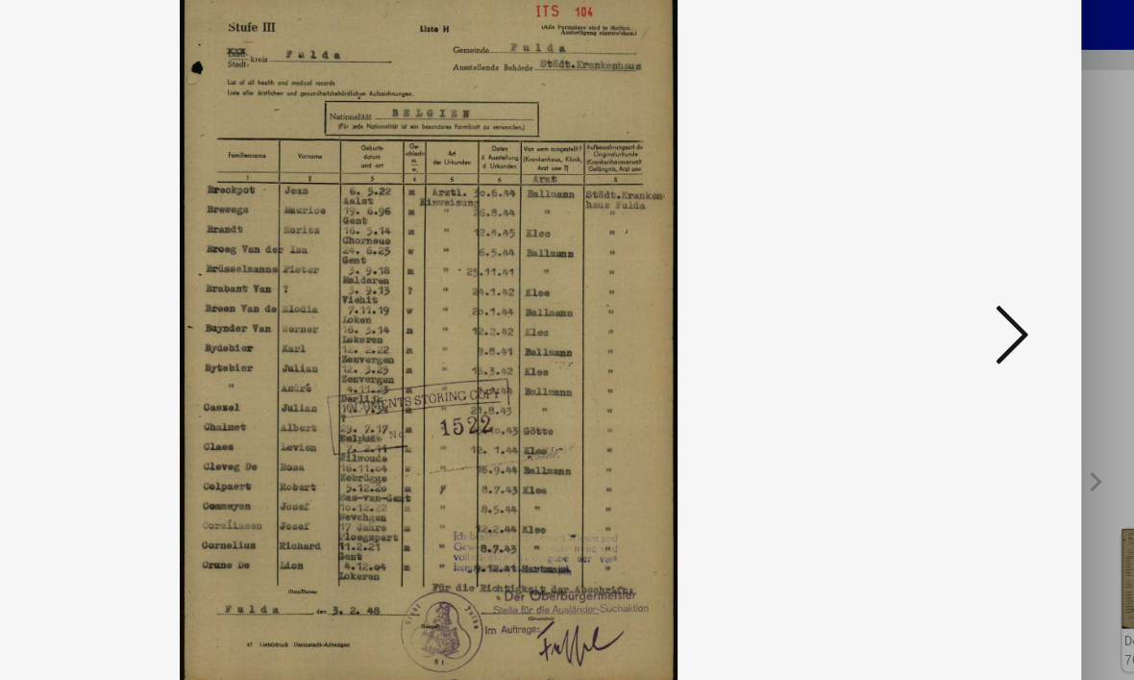
click at [961, 267] on icon at bounding box center [972, 290] width 23 height 46
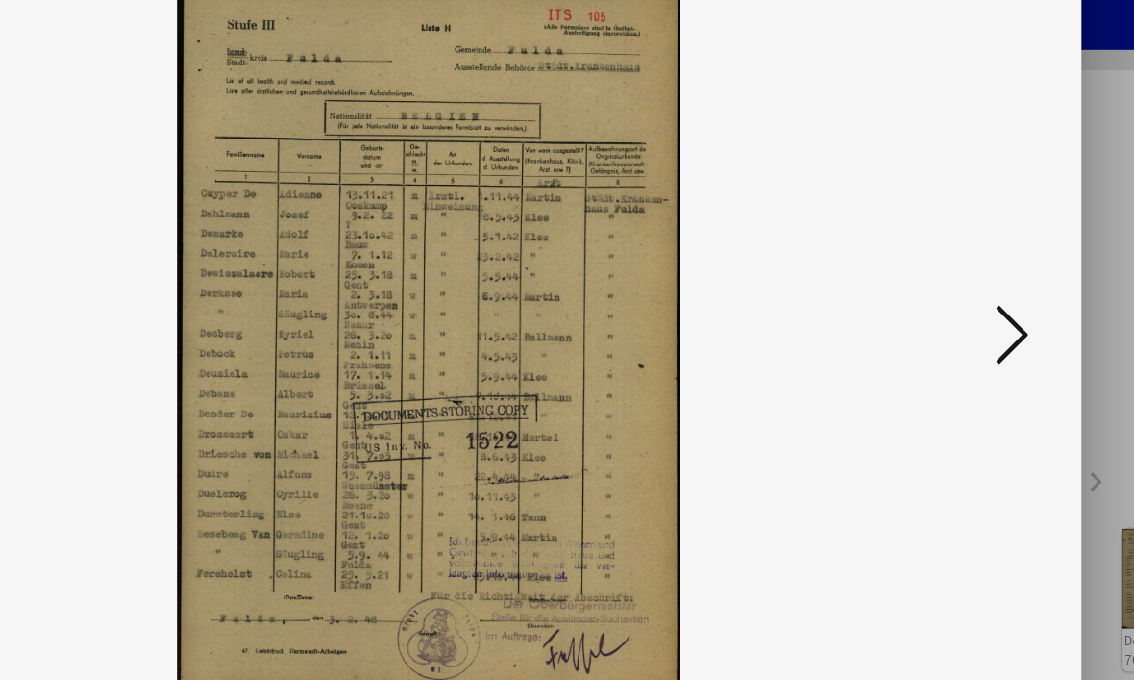
click at [961, 267] on icon at bounding box center [972, 290] width 23 height 46
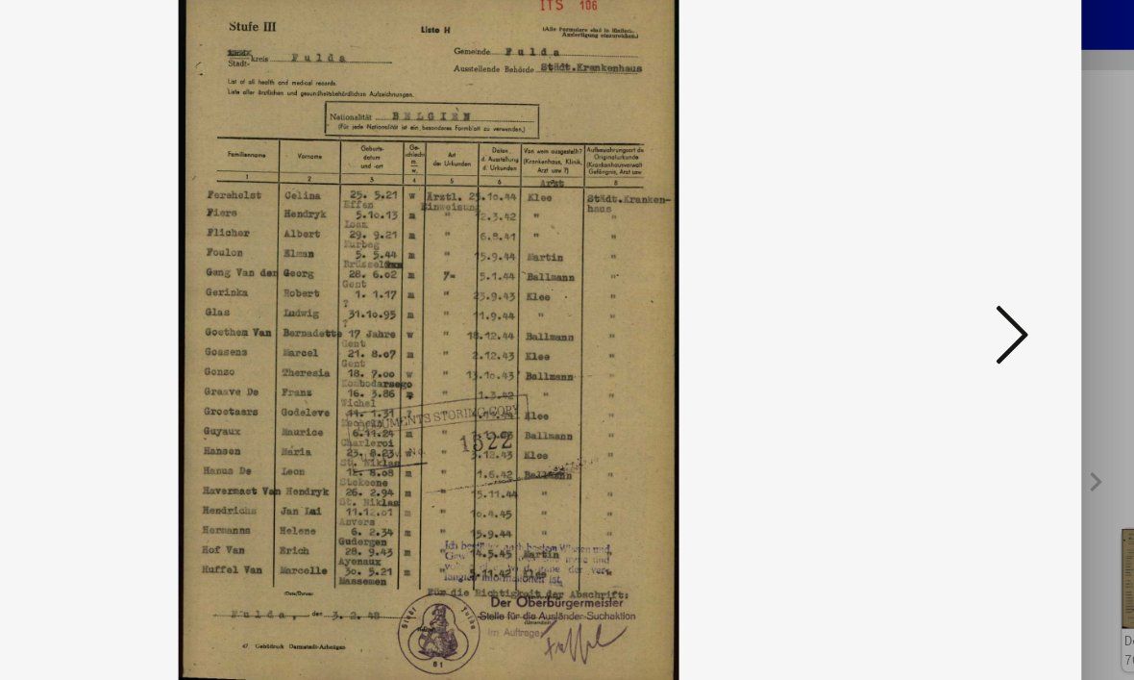
click at [961, 267] on icon at bounding box center [972, 290] width 23 height 46
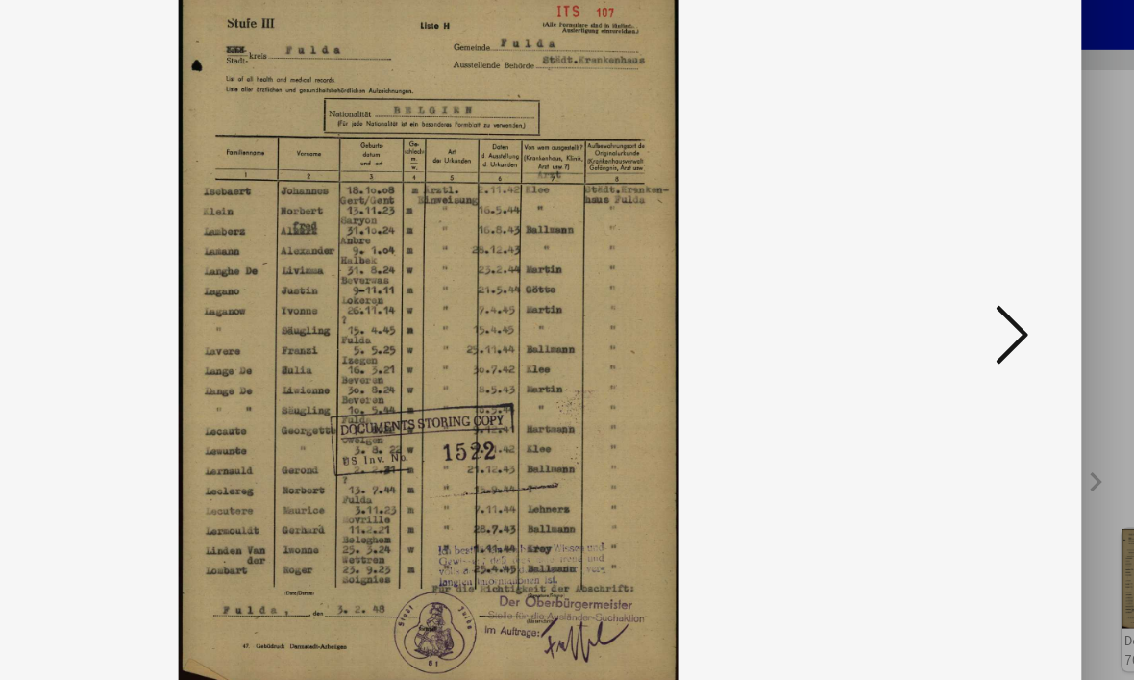
click at [961, 267] on icon at bounding box center [972, 290] width 23 height 46
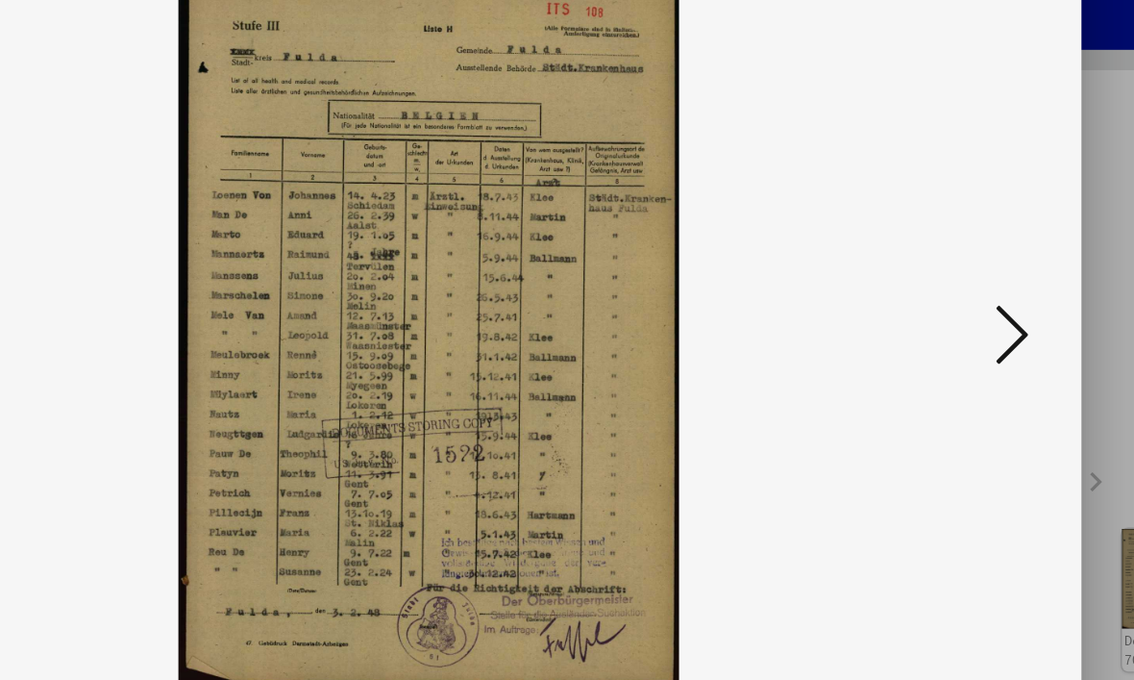
click at [961, 267] on icon at bounding box center [972, 290] width 23 height 46
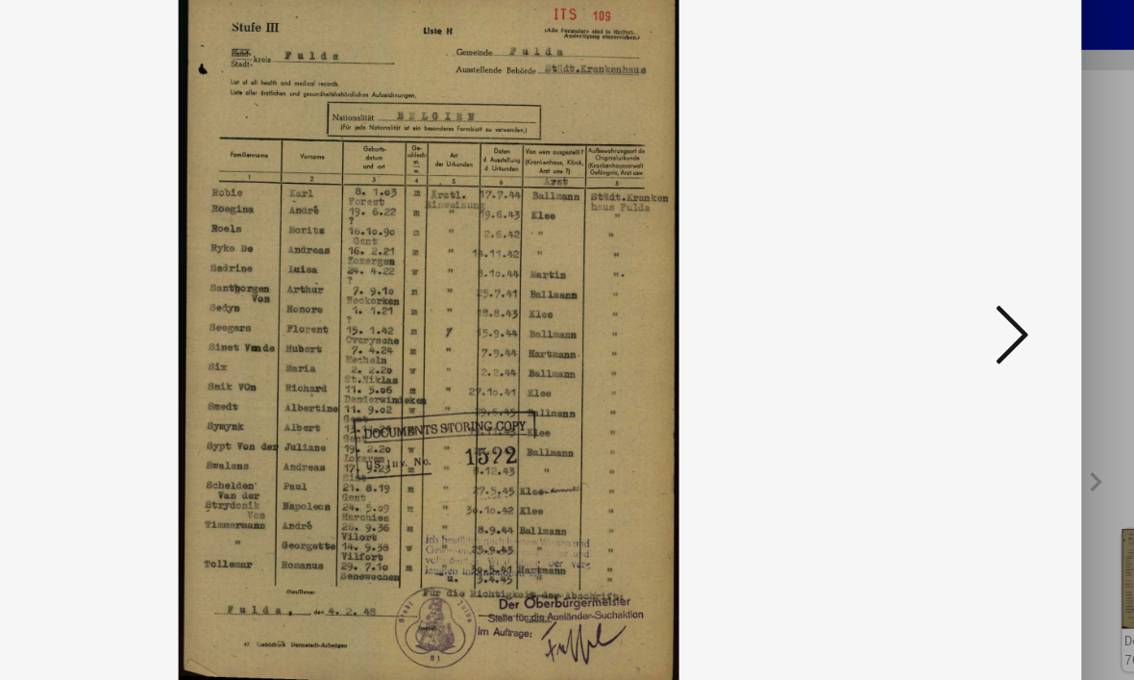
click at [961, 267] on icon at bounding box center [972, 290] width 23 height 46
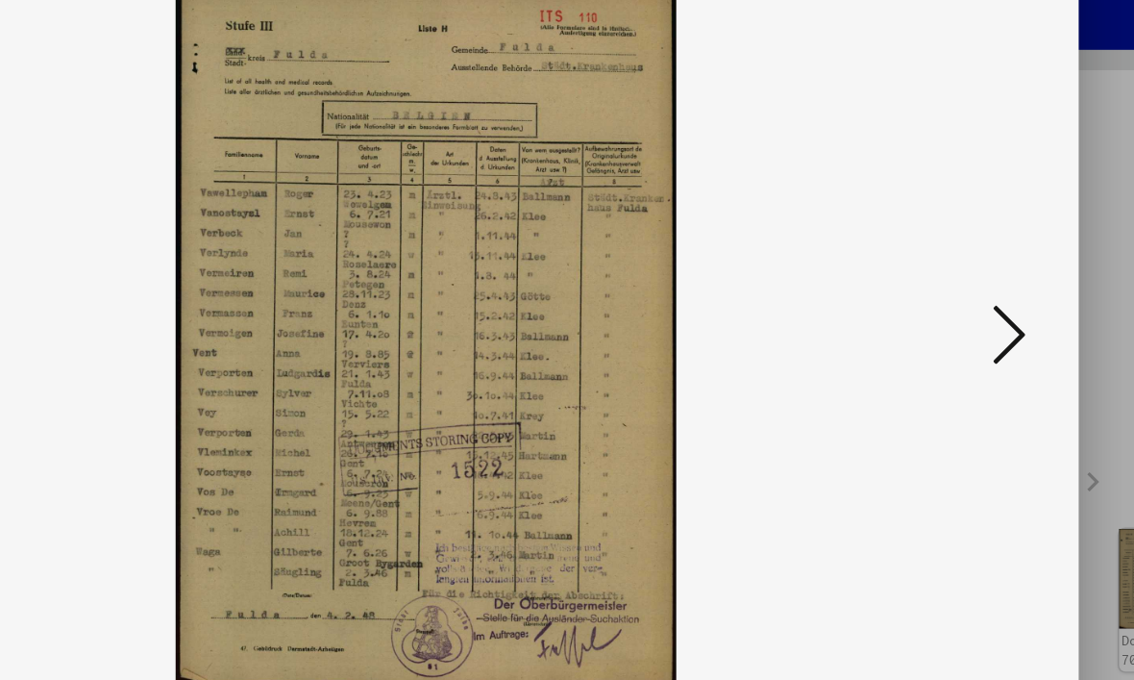
click at [961, 267] on icon at bounding box center [972, 290] width 23 height 46
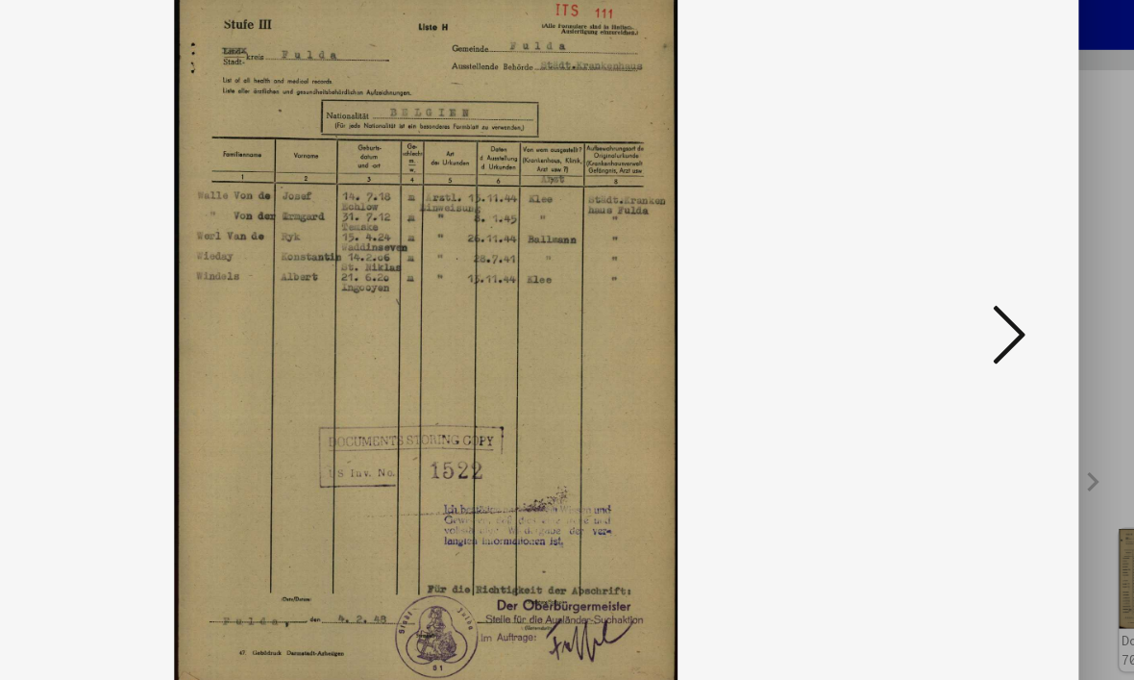
click at [961, 267] on icon at bounding box center [972, 290] width 23 height 46
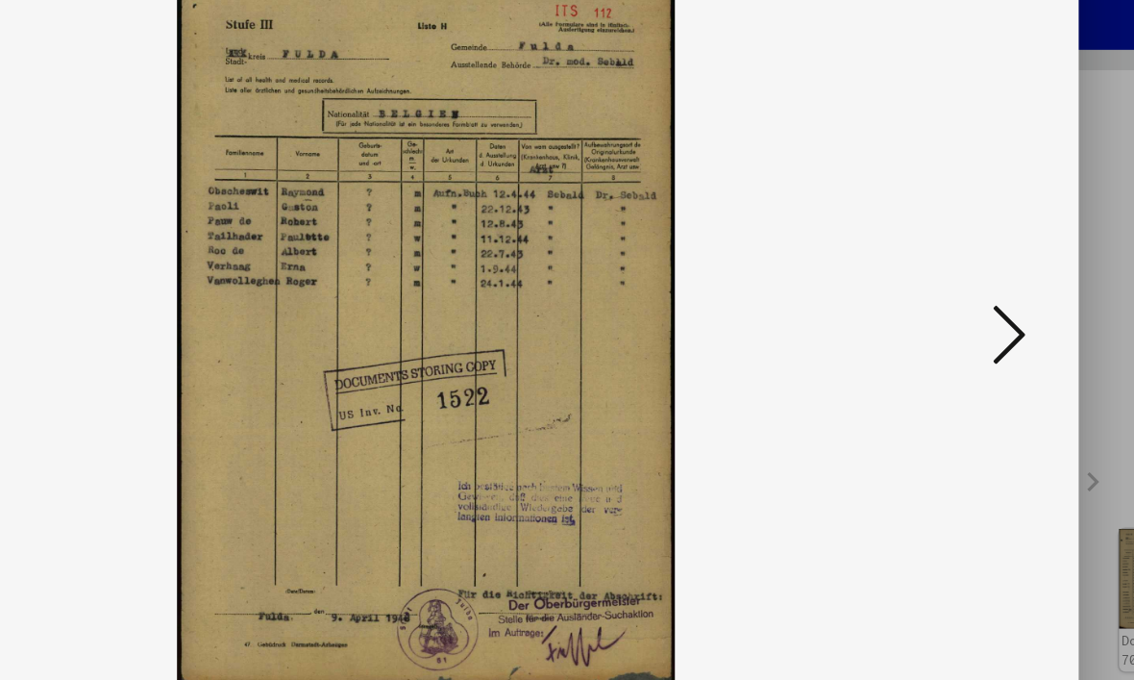
click at [961, 267] on icon at bounding box center [972, 290] width 23 height 46
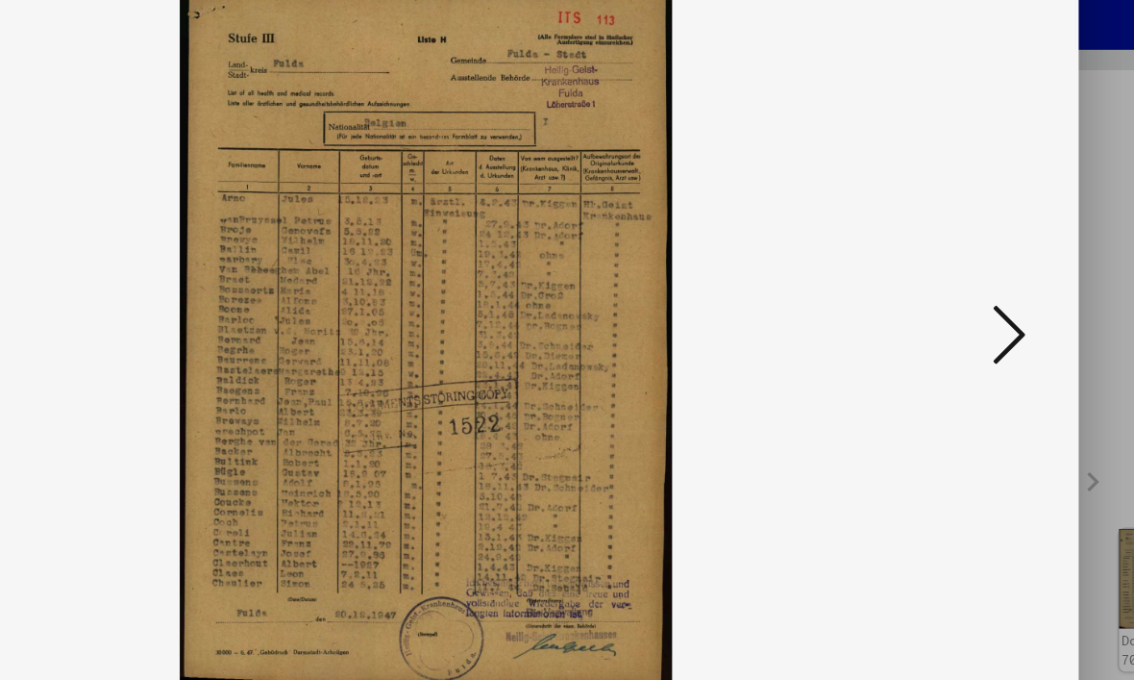
click at [961, 267] on icon at bounding box center [972, 290] width 23 height 46
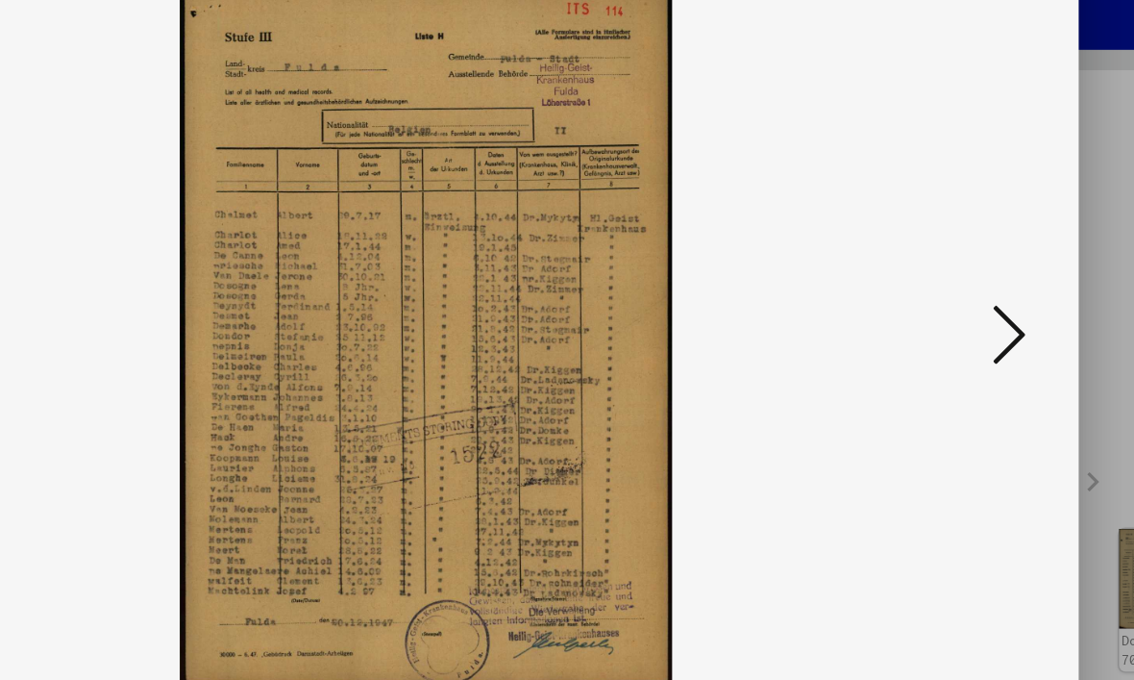
click at [961, 267] on icon at bounding box center [972, 290] width 23 height 46
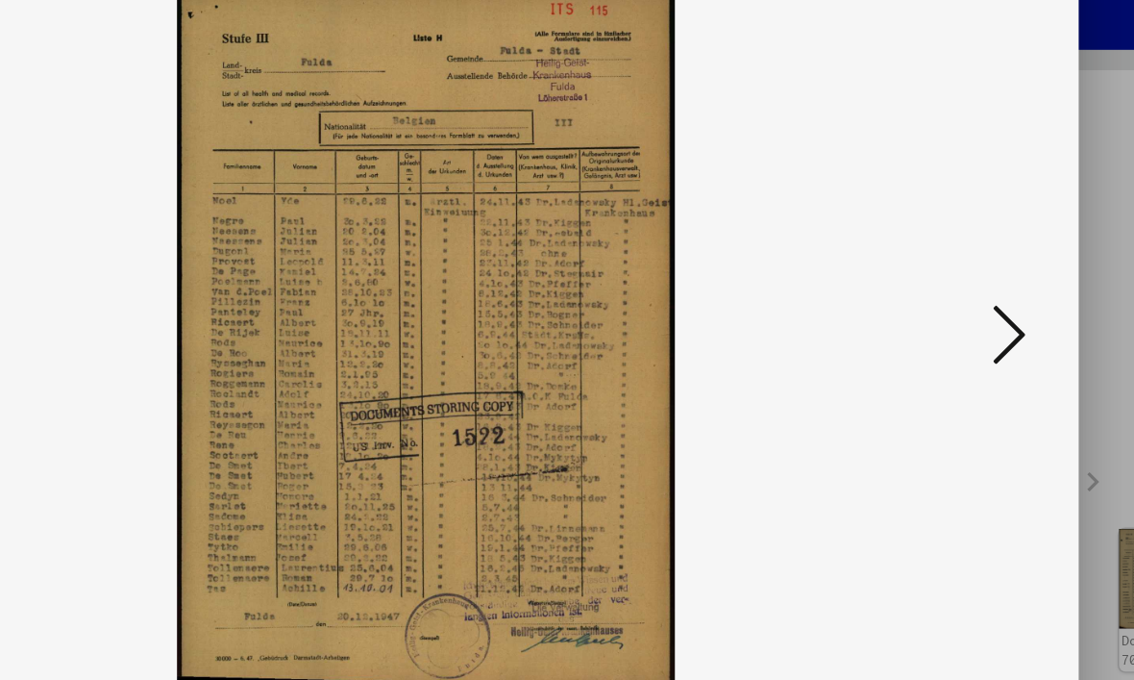
click at [961, 267] on icon at bounding box center [972, 290] width 23 height 46
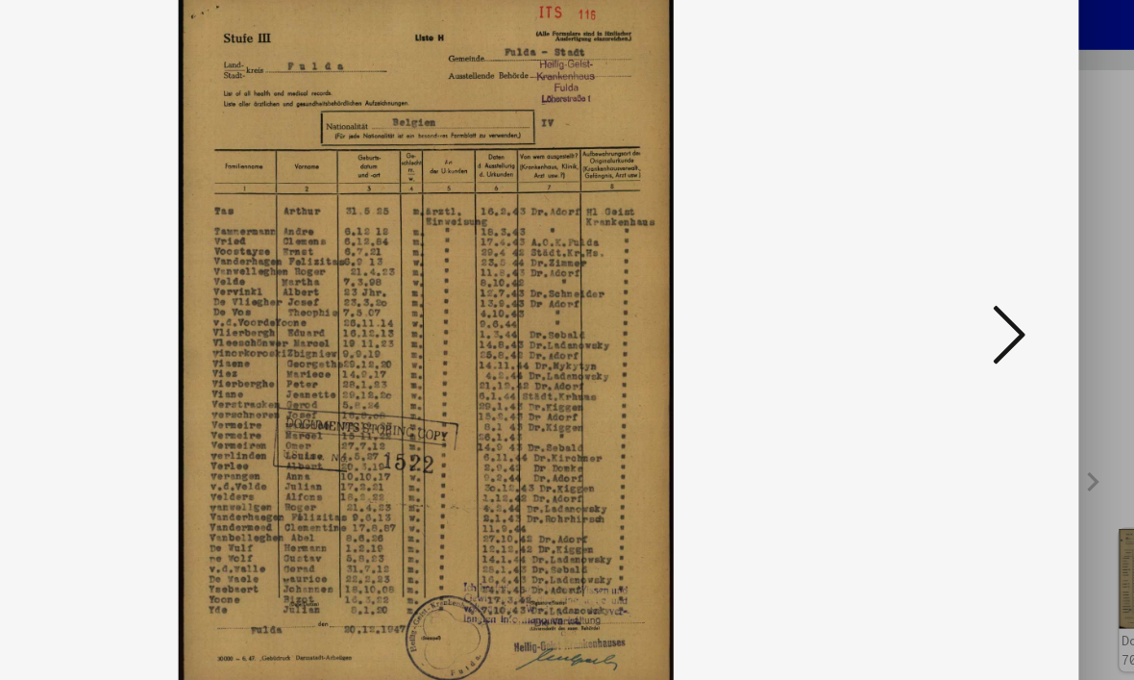
click at [961, 267] on icon at bounding box center [972, 290] width 23 height 46
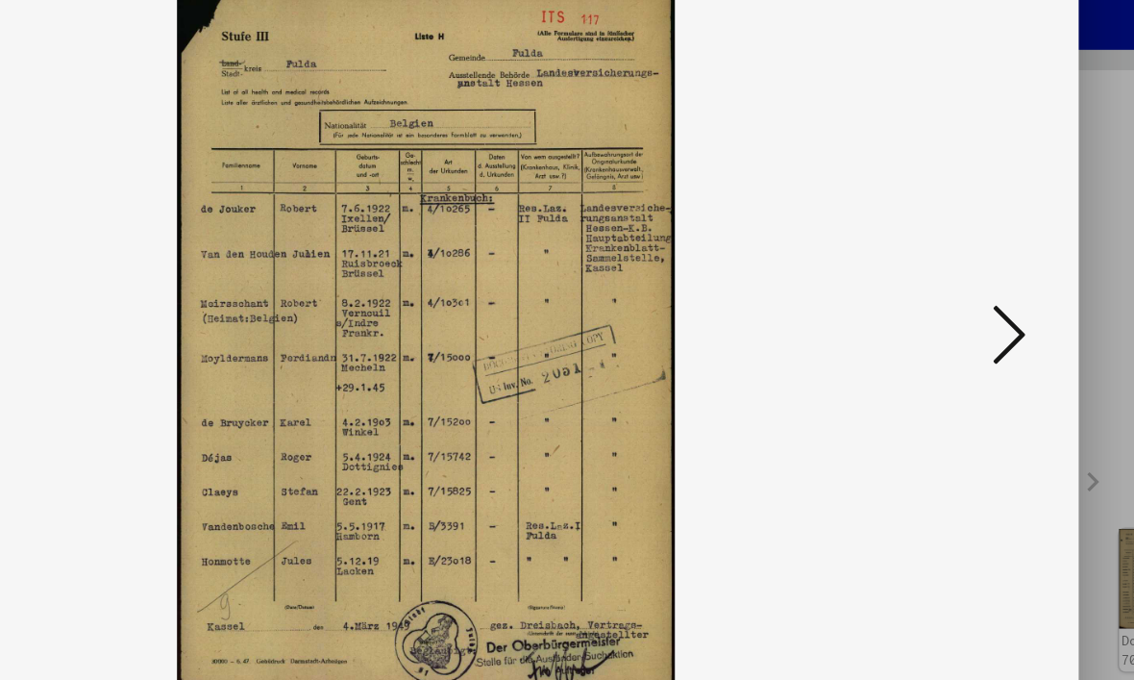
click at [961, 267] on icon at bounding box center [972, 290] width 23 height 46
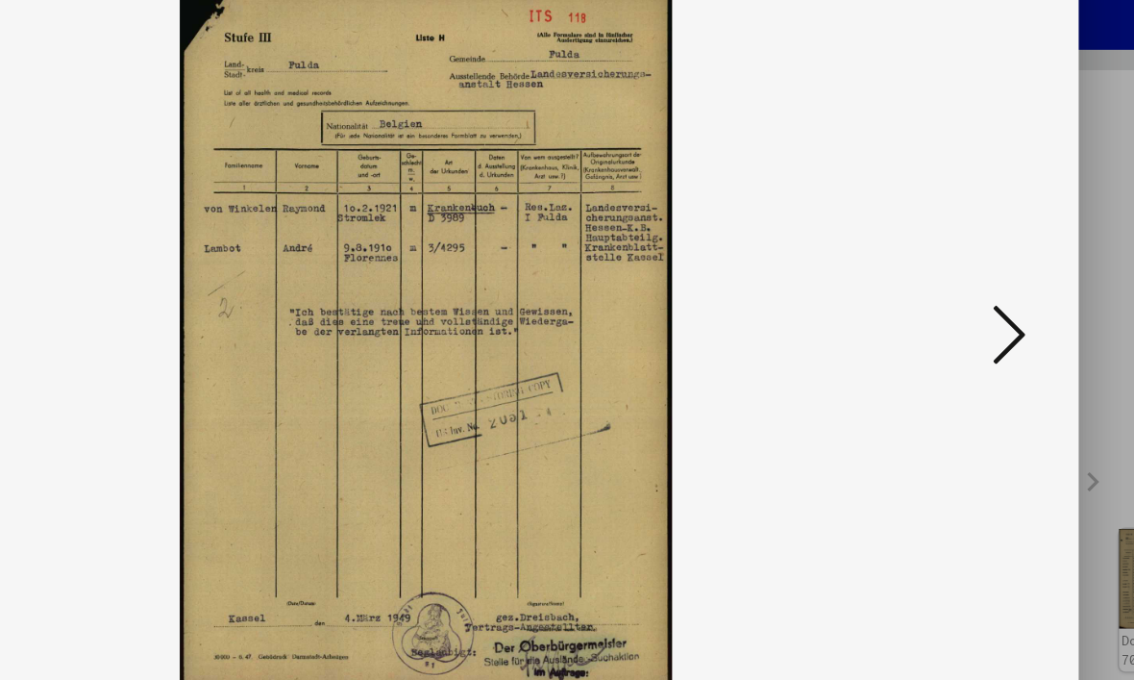
click at [961, 267] on icon at bounding box center [972, 290] width 23 height 46
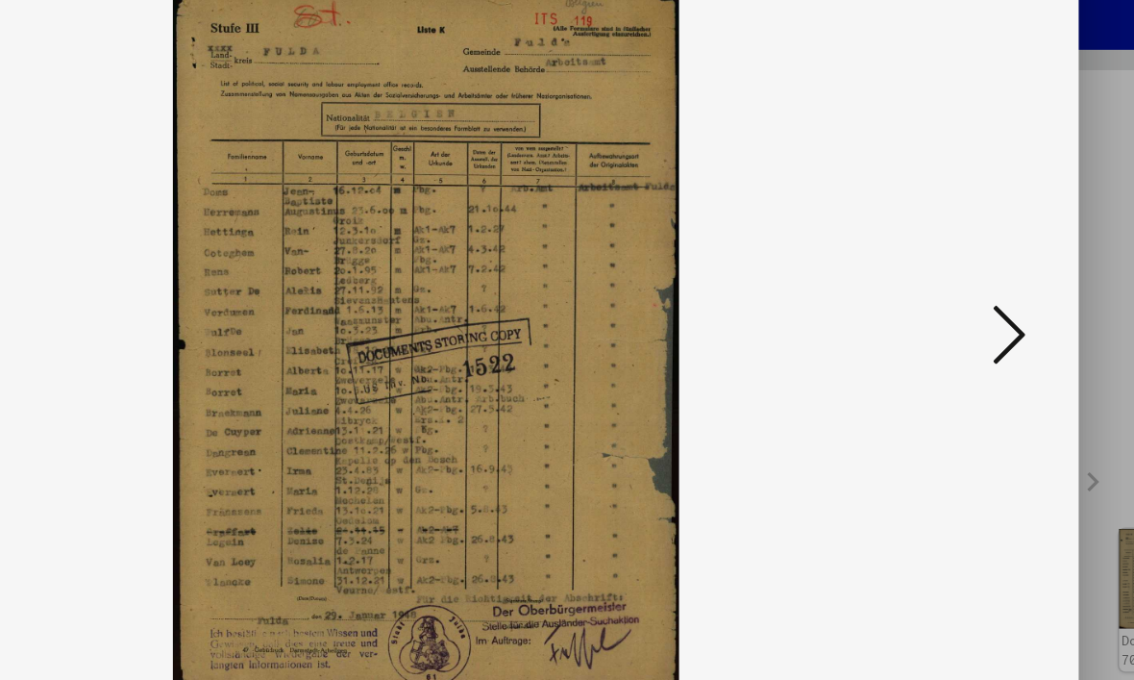
click at [961, 267] on icon at bounding box center [972, 290] width 23 height 46
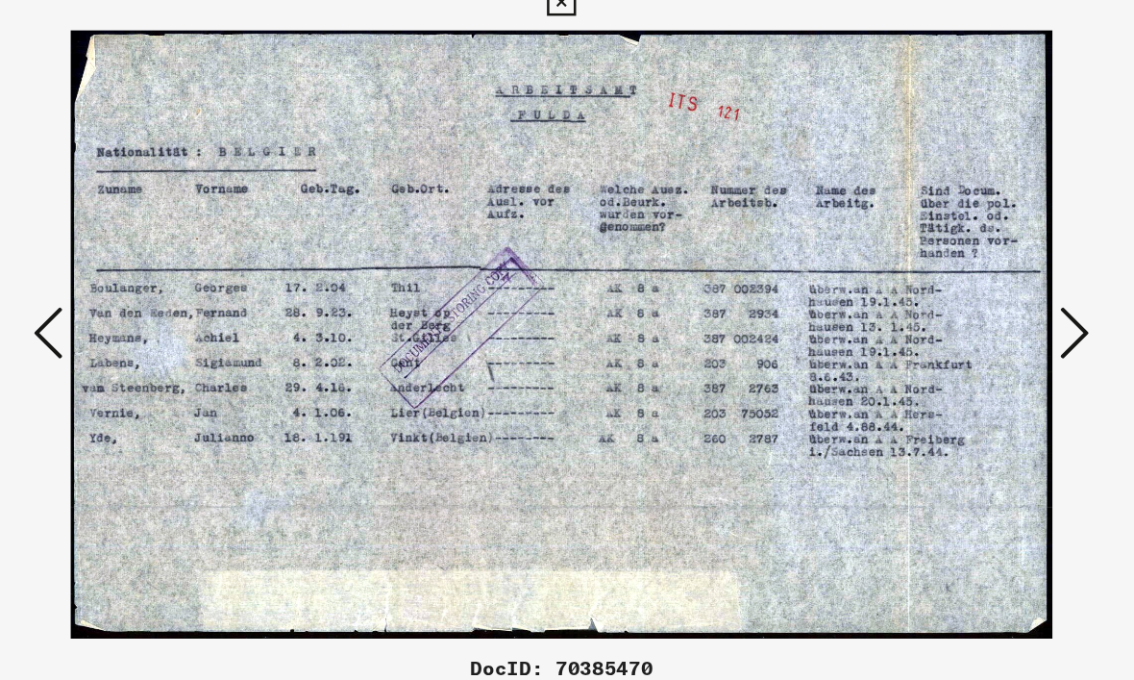
click at [961, 268] on icon at bounding box center [972, 290] width 23 height 46
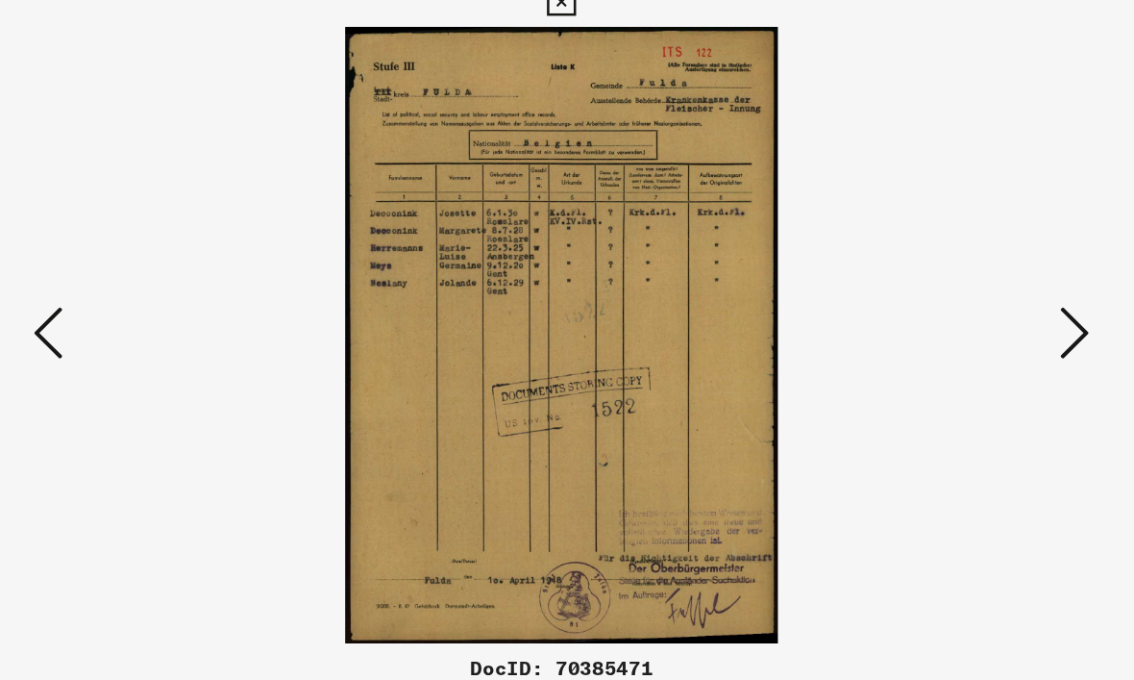
click at [961, 283] on icon at bounding box center [972, 290] width 23 height 46
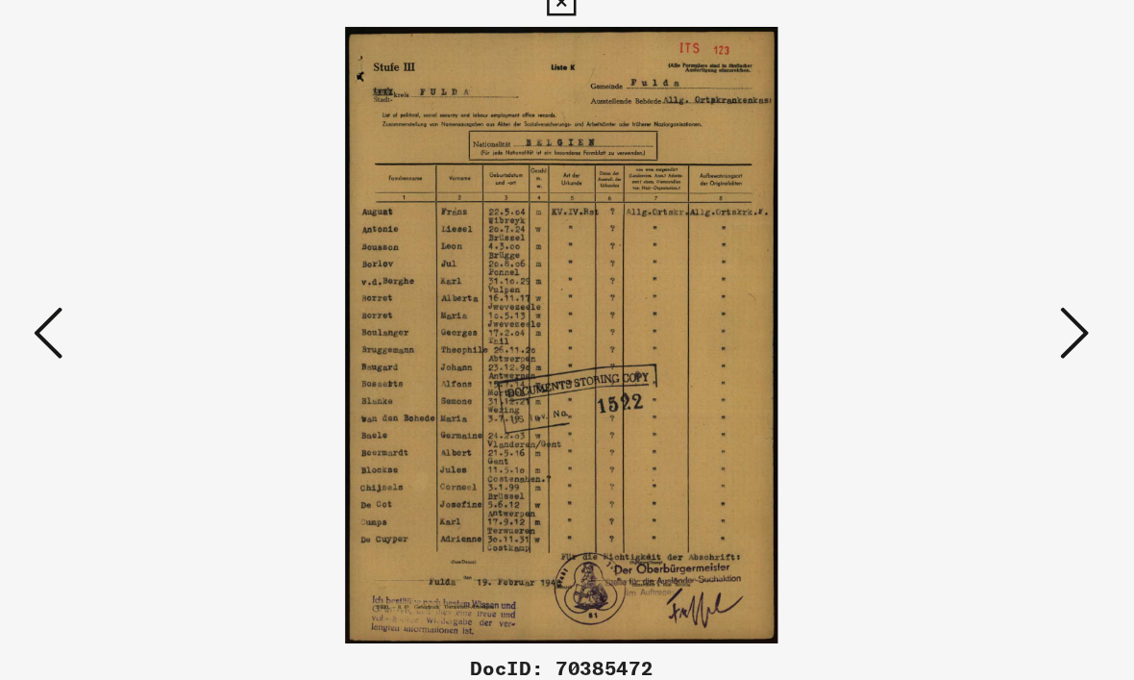
click at [961, 276] on icon at bounding box center [972, 290] width 23 height 46
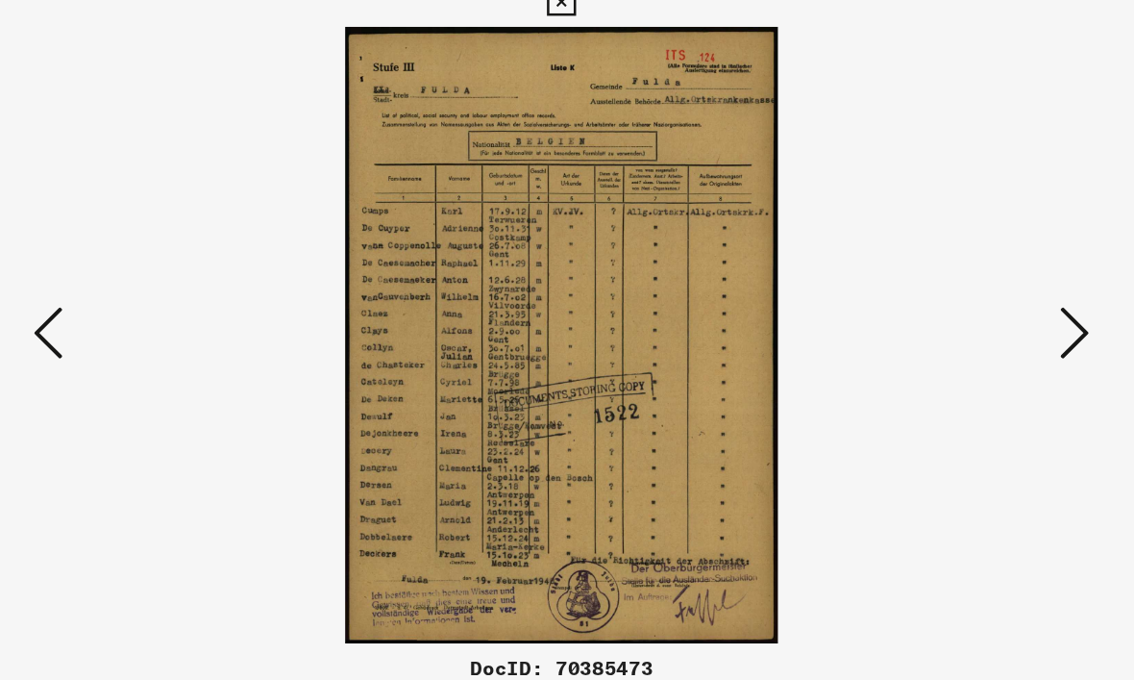
click at [961, 279] on icon at bounding box center [972, 290] width 23 height 46
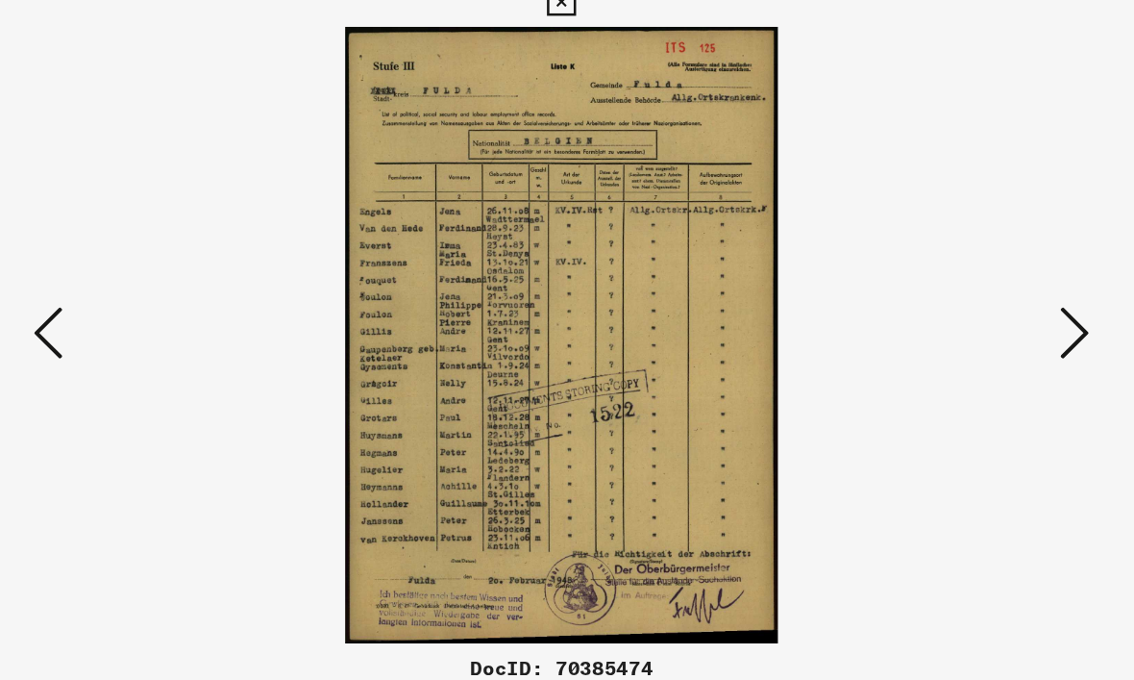
click at [961, 275] on icon at bounding box center [972, 290] width 23 height 46
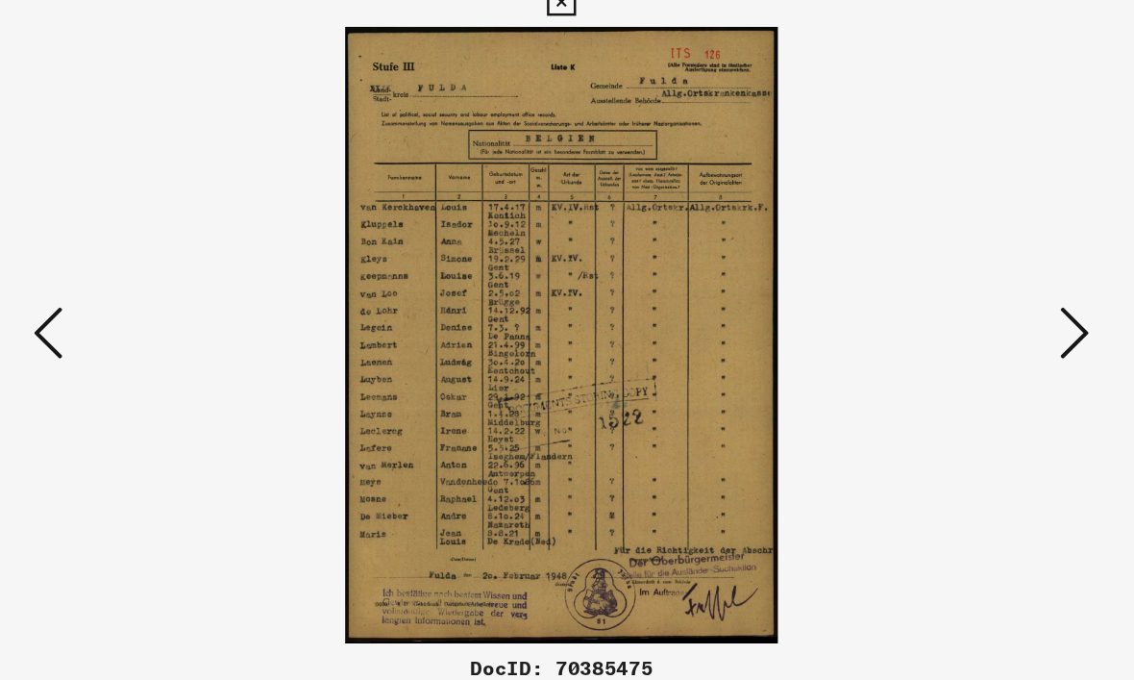
click at [961, 275] on icon at bounding box center [972, 290] width 23 height 46
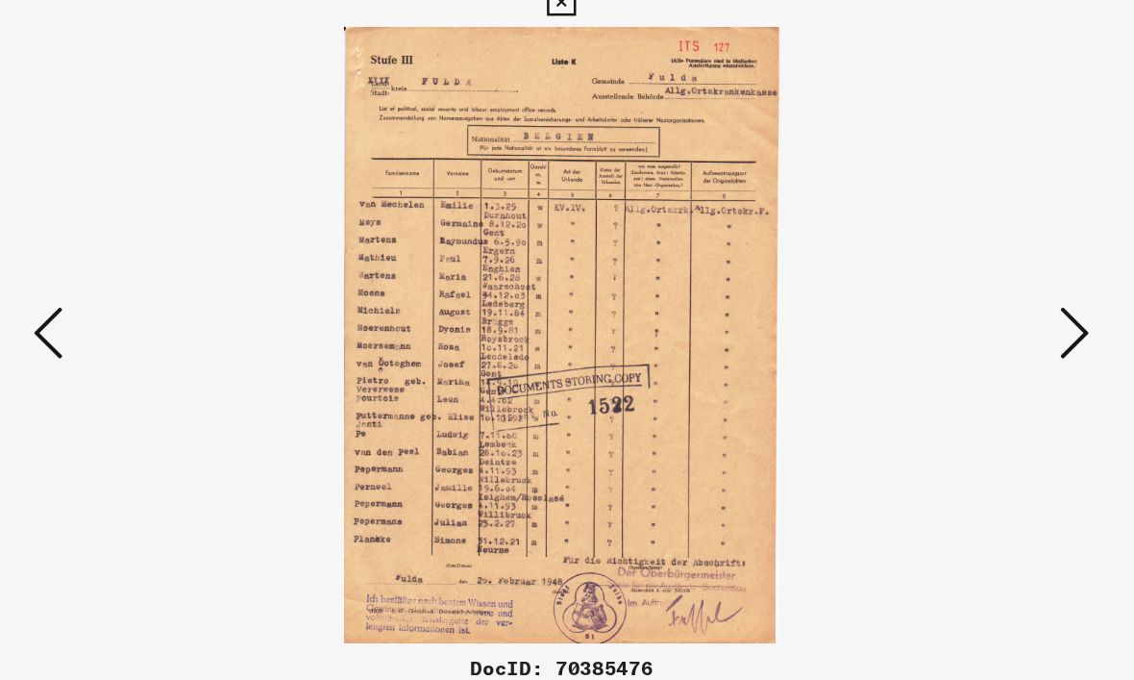
click at [961, 271] on icon at bounding box center [972, 290] width 23 height 46
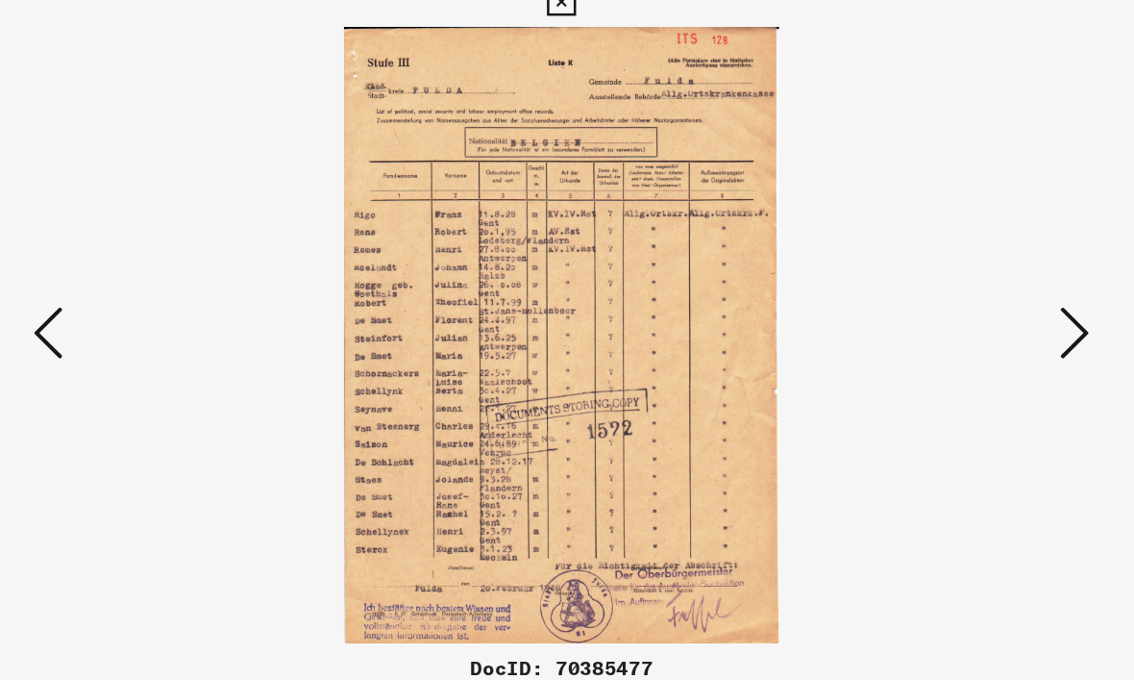
click at [955, 267] on button at bounding box center [972, 291] width 35 height 55
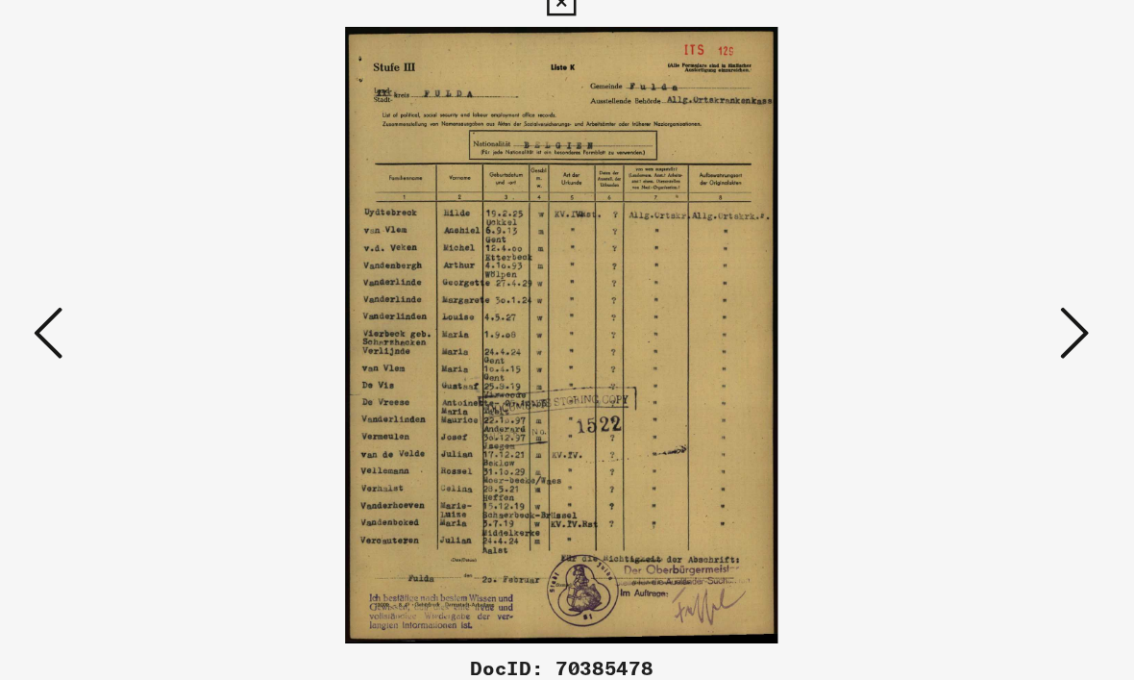
click at [824, 266] on img at bounding box center [567, 291] width 777 height 487
click at [961, 274] on icon at bounding box center [972, 290] width 23 height 46
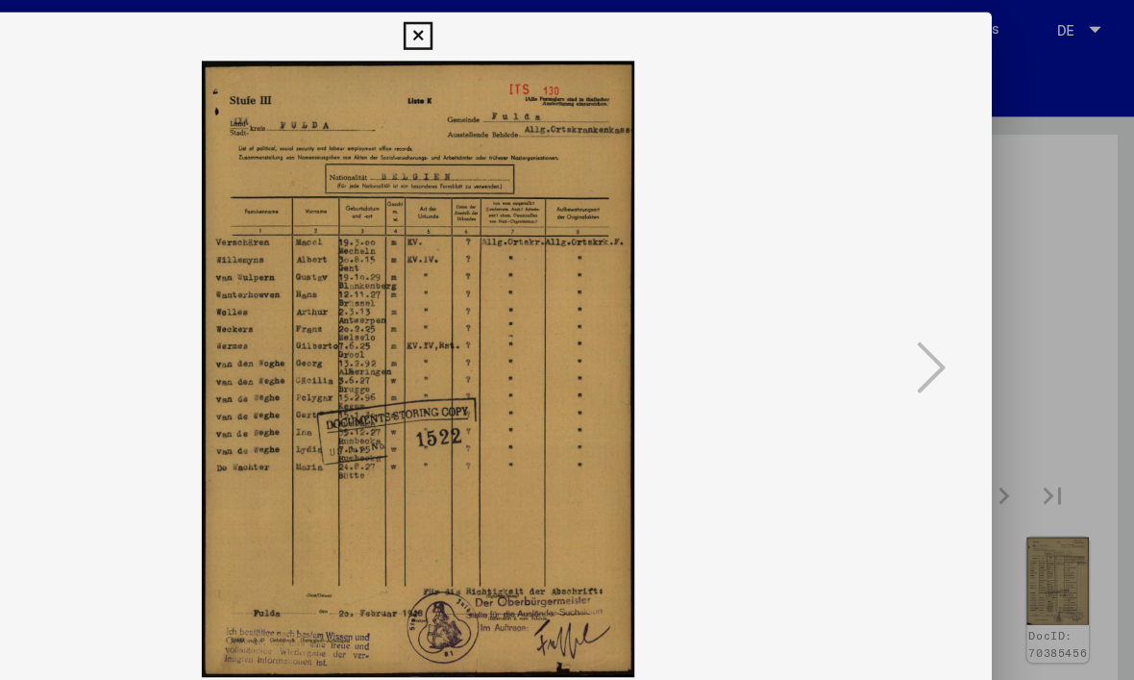
click at [578, 29] on icon at bounding box center [567, 28] width 22 height 23
